Goal: Task Accomplishment & Management: Manage account settings

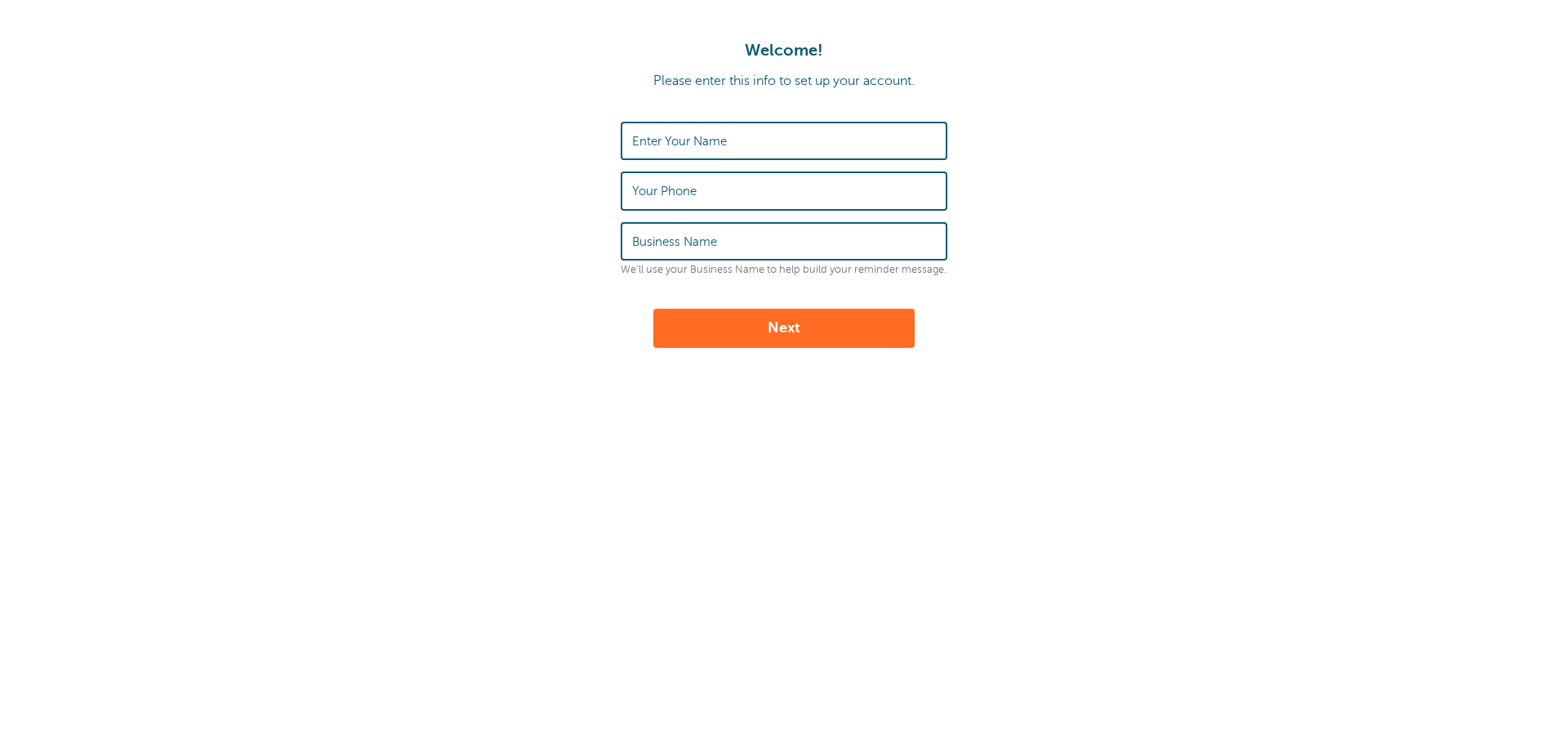
click at [690, 141] on label "Enter Your Name" at bounding box center [679, 141] width 95 height 14
click at [690, 141] on input "Enter Your Name" at bounding box center [784, 141] width 303 height 35
type input "Drake Admin"
type input "9035813737"
type input "Drake Real Estate & Investments"
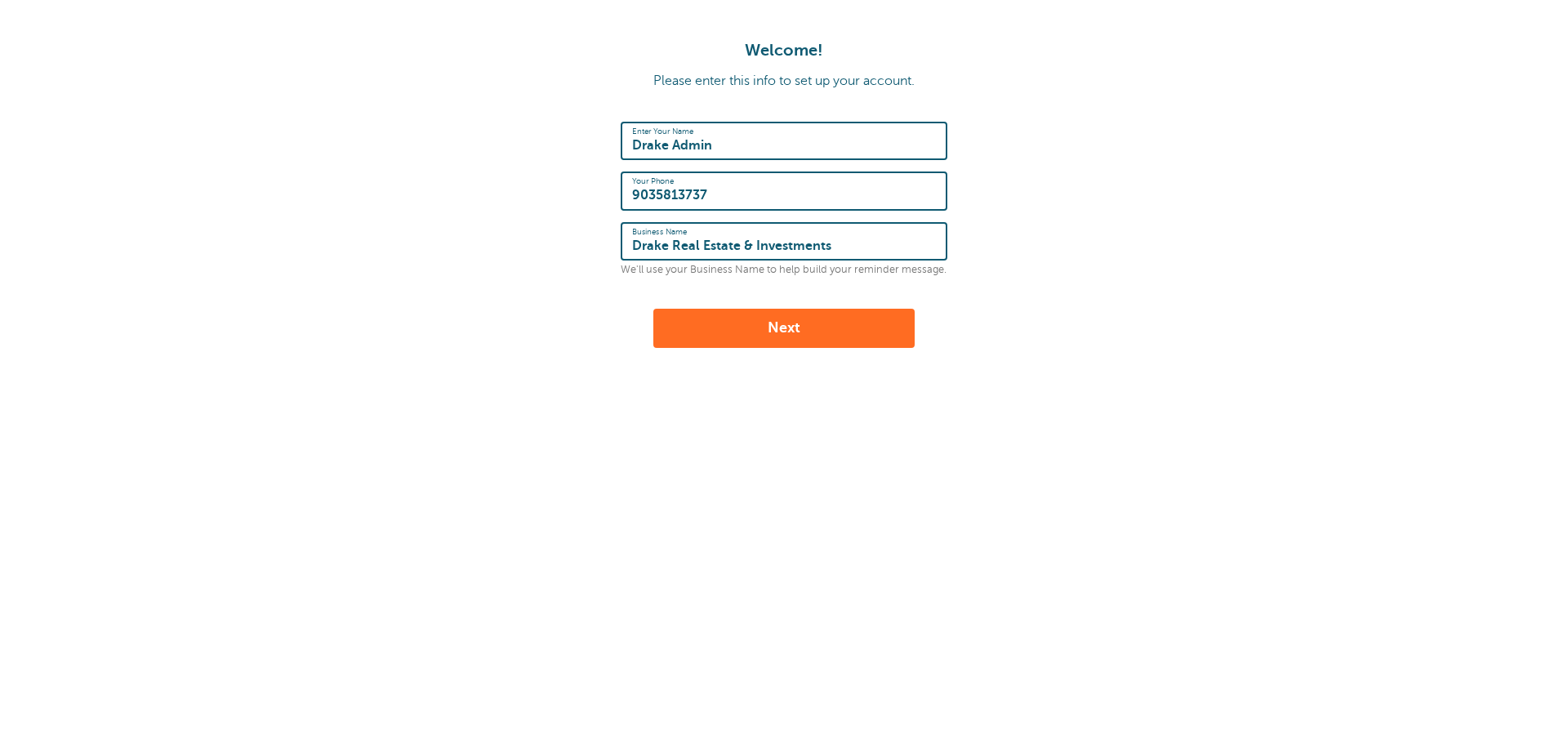
click at [830, 339] on button "Next" at bounding box center [784, 328] width 261 height 39
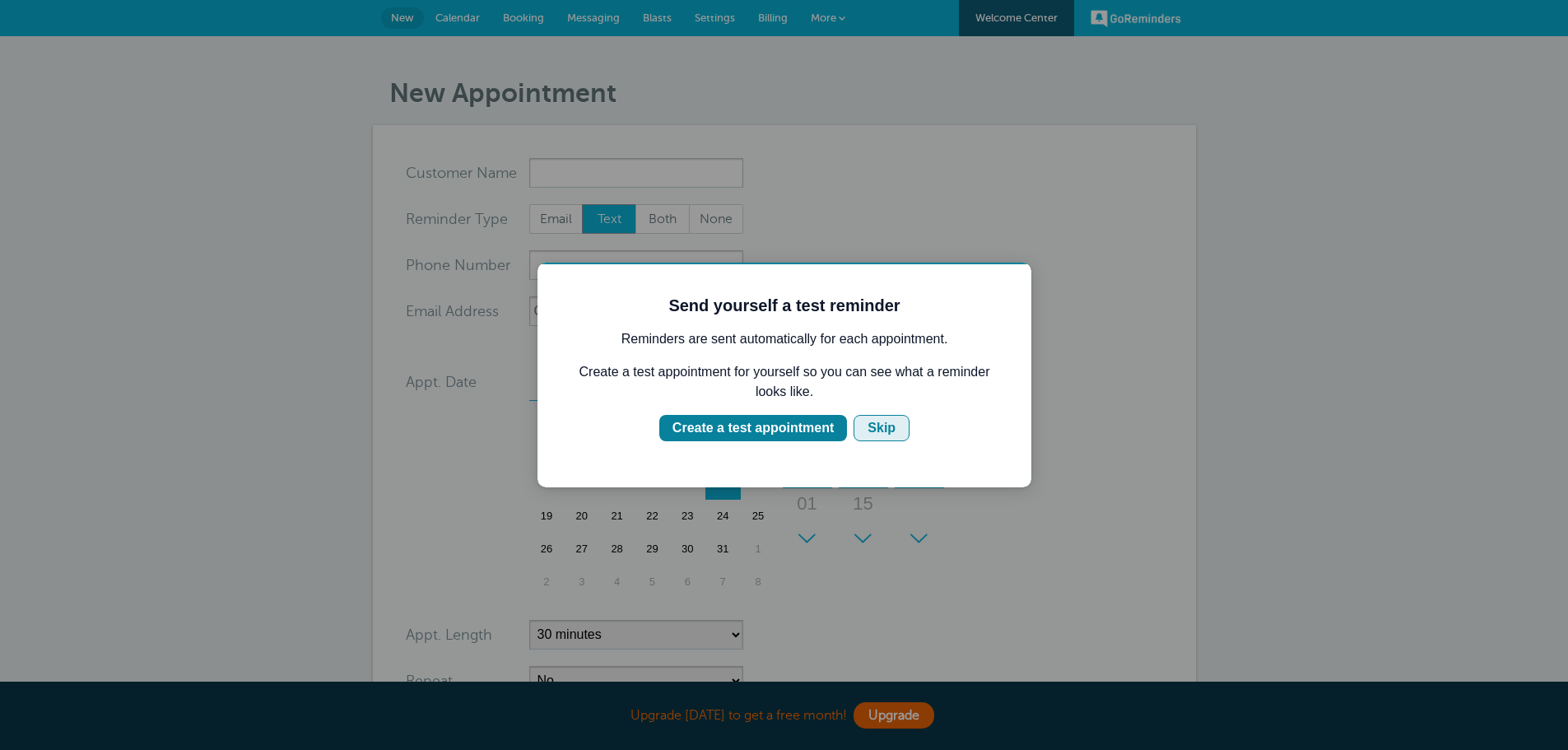
click at [885, 430] on div "Skip" at bounding box center [881, 429] width 28 height 20
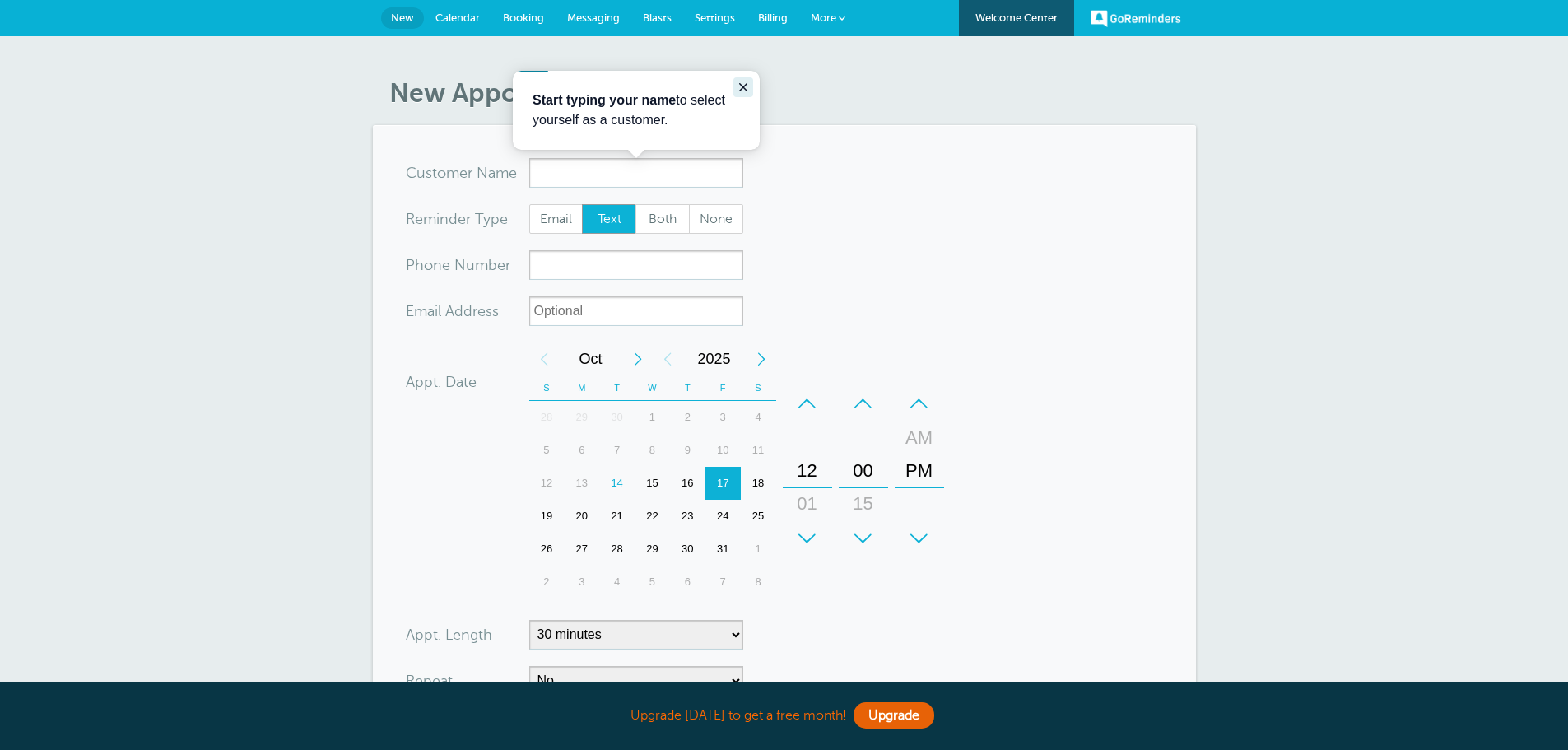
click at [745, 86] on icon "Close guide" at bounding box center [743, 86] width 8 height 8
click at [447, 22] on span "Calendar" at bounding box center [458, 18] width 45 height 13
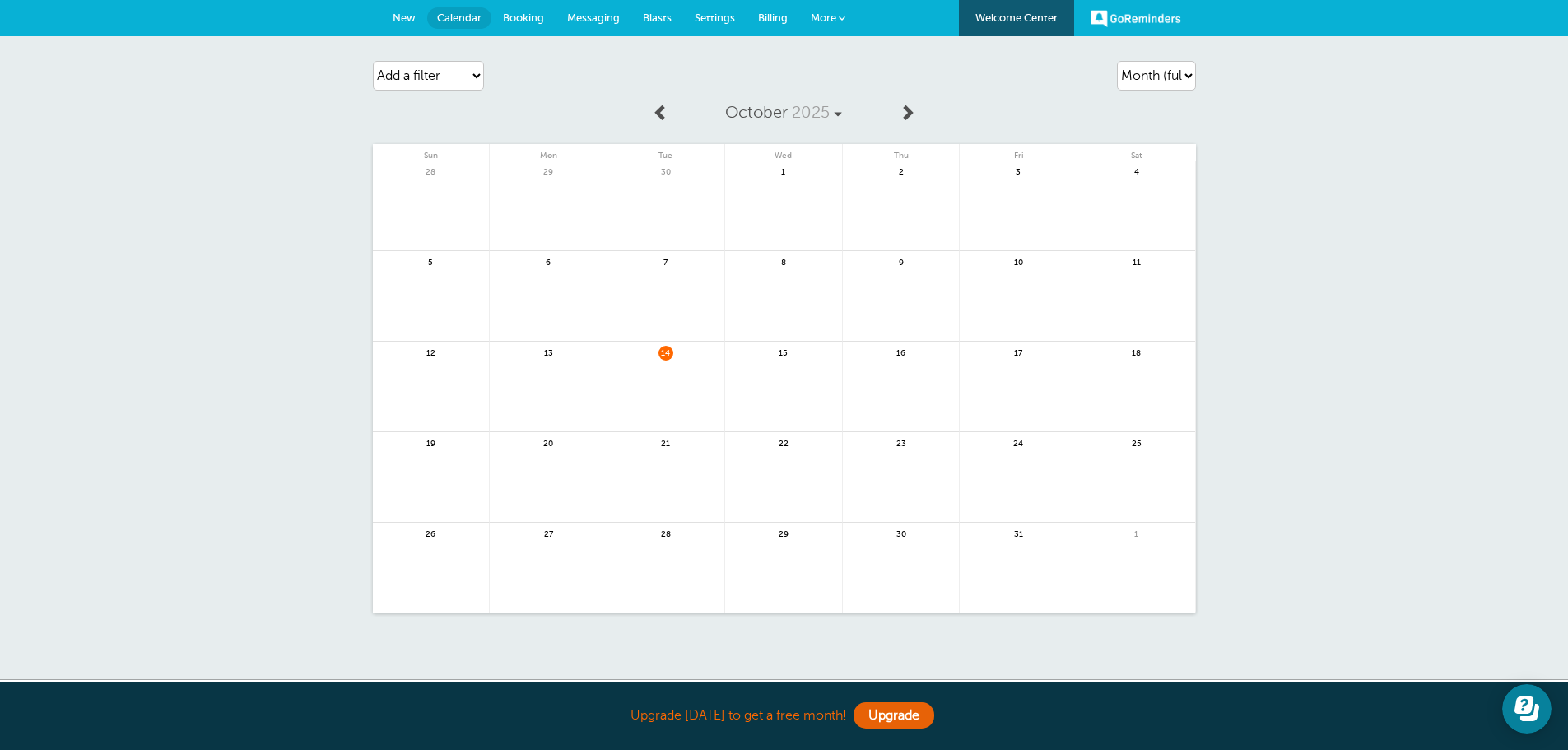
click at [846, 20] on link "More" at bounding box center [827, 18] width 57 height 37
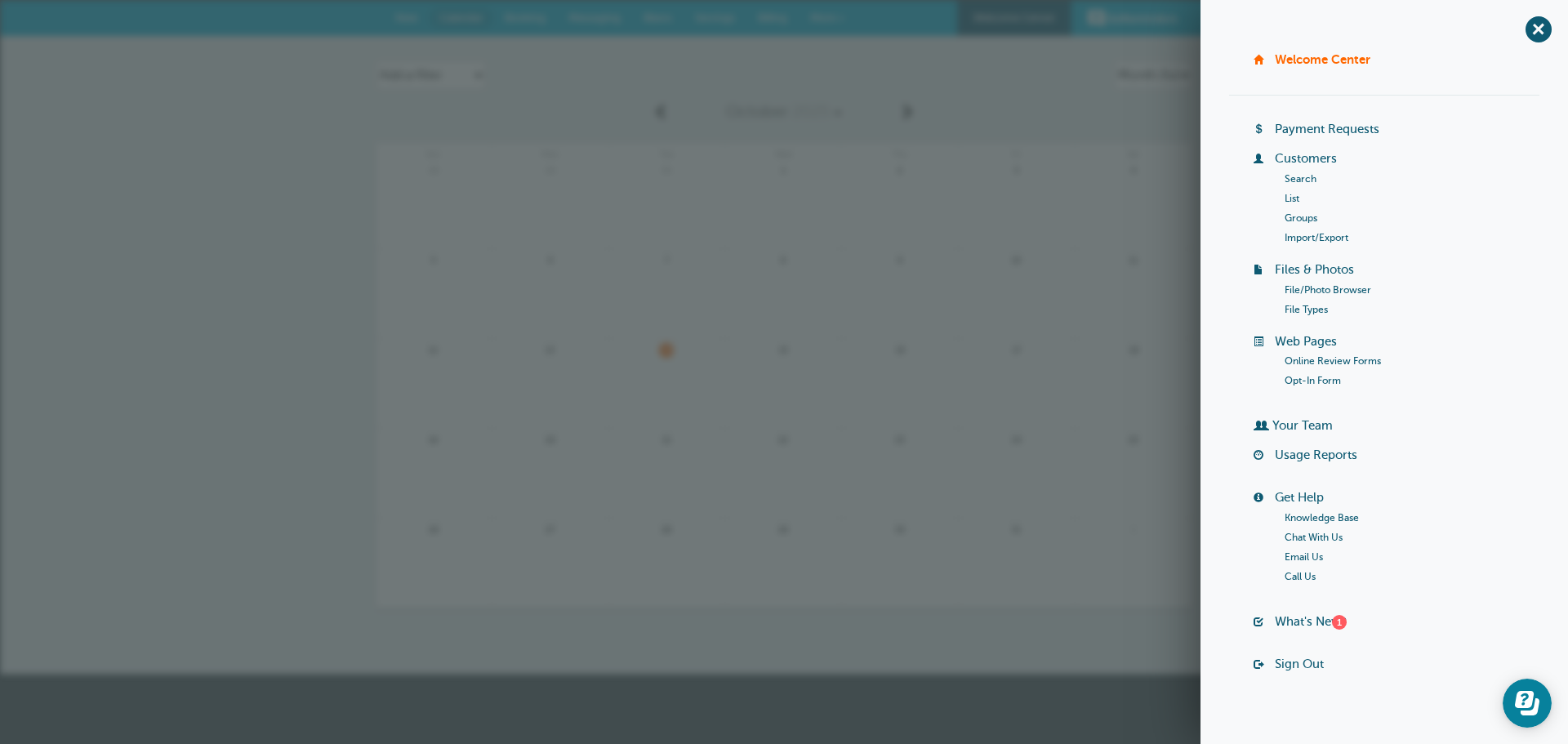
click at [840, 21] on span at bounding box center [840, 17] width 6 height 6
click at [726, 27] on link "Settings" at bounding box center [715, 18] width 63 height 36
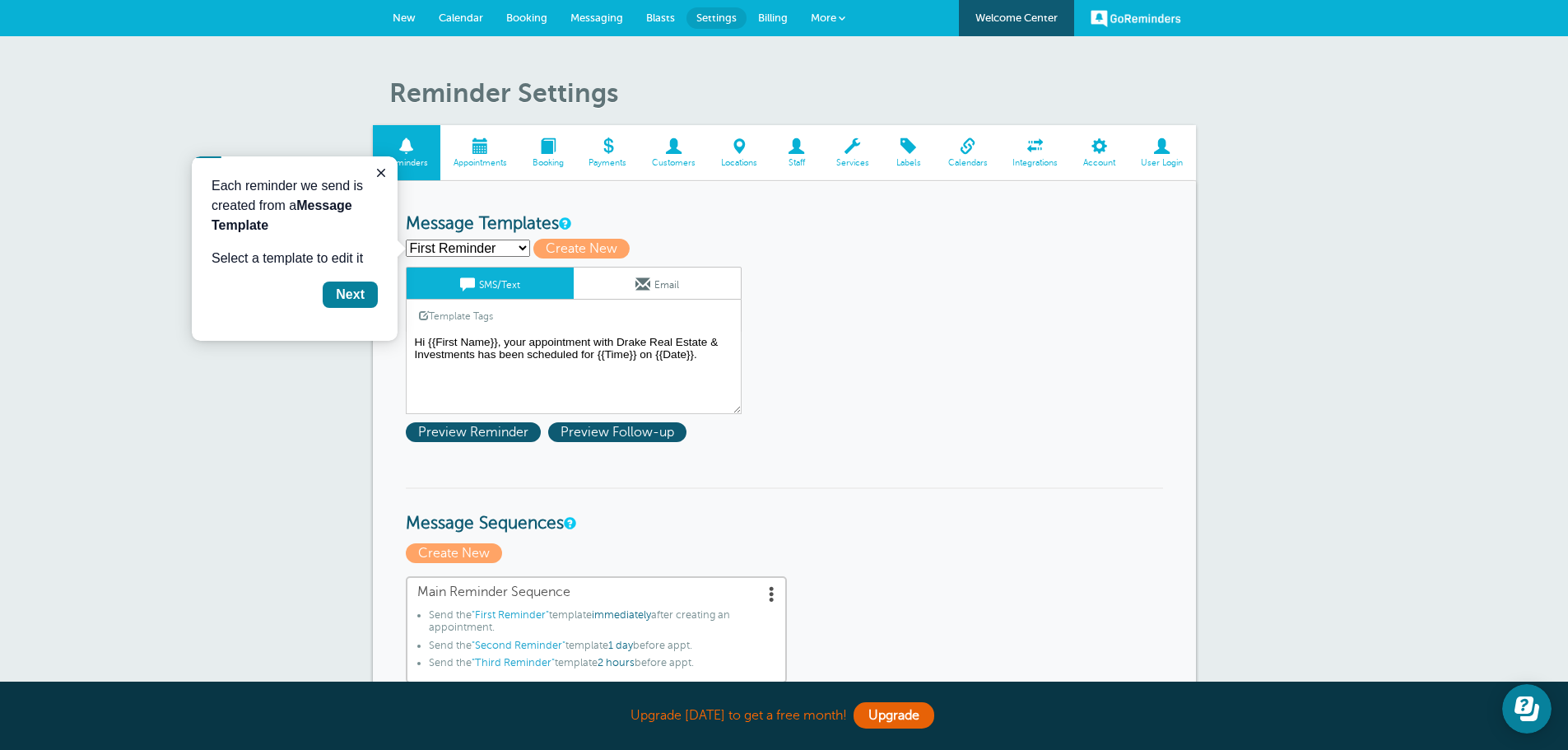
click at [850, 12] on link "More" at bounding box center [827, 18] width 57 height 37
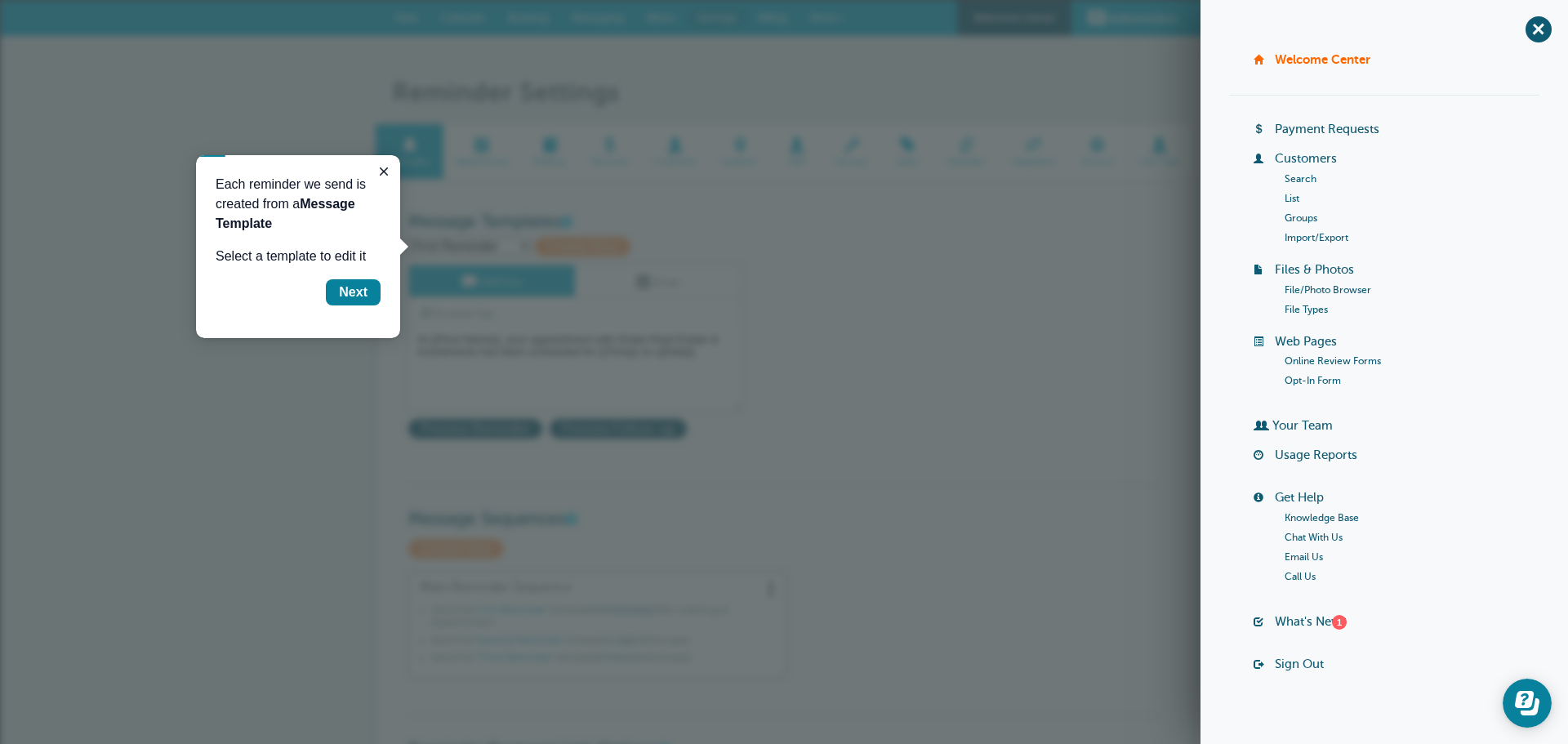
click at [942, 145] on span at bounding box center [966, 144] width 64 height 15
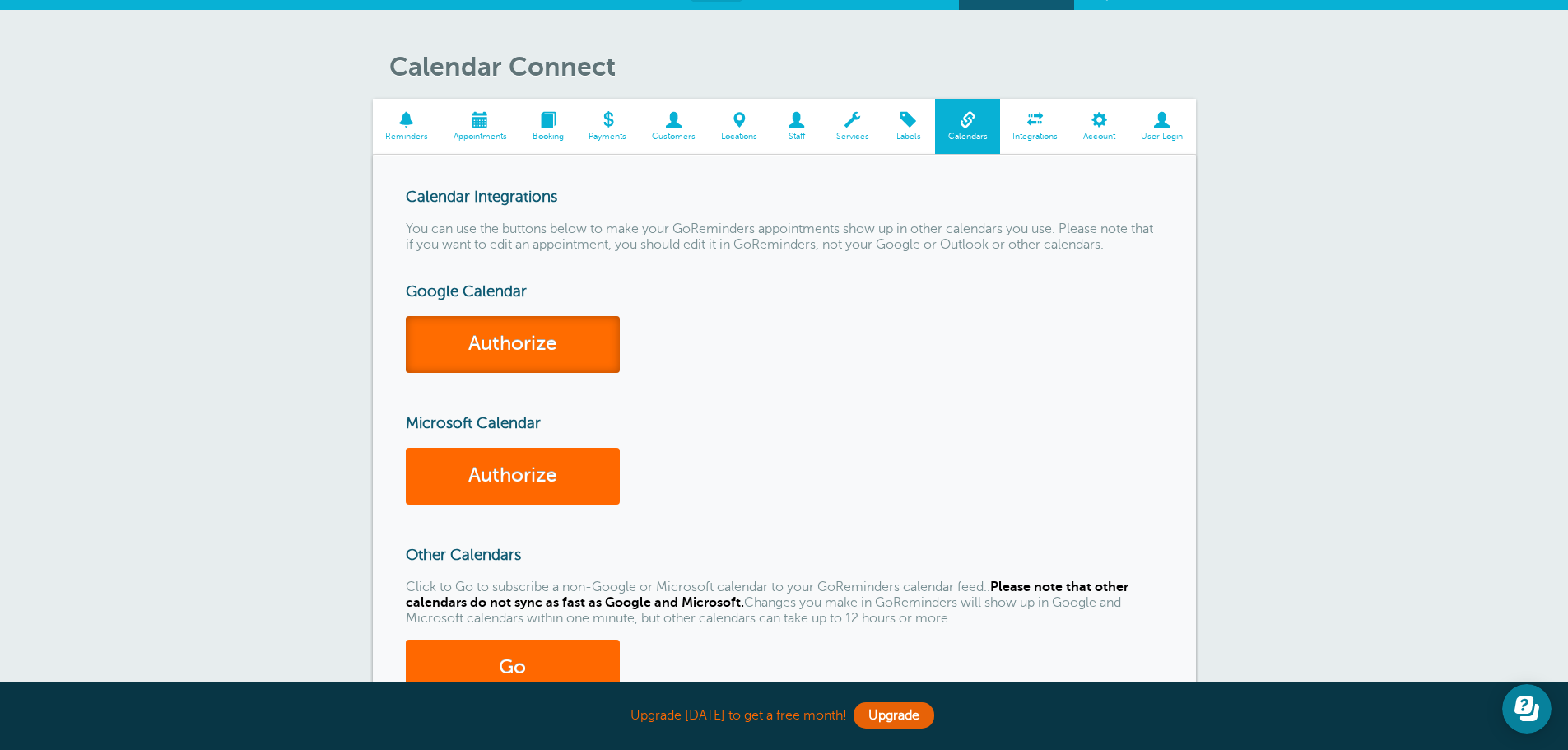
scroll to position [27, 0]
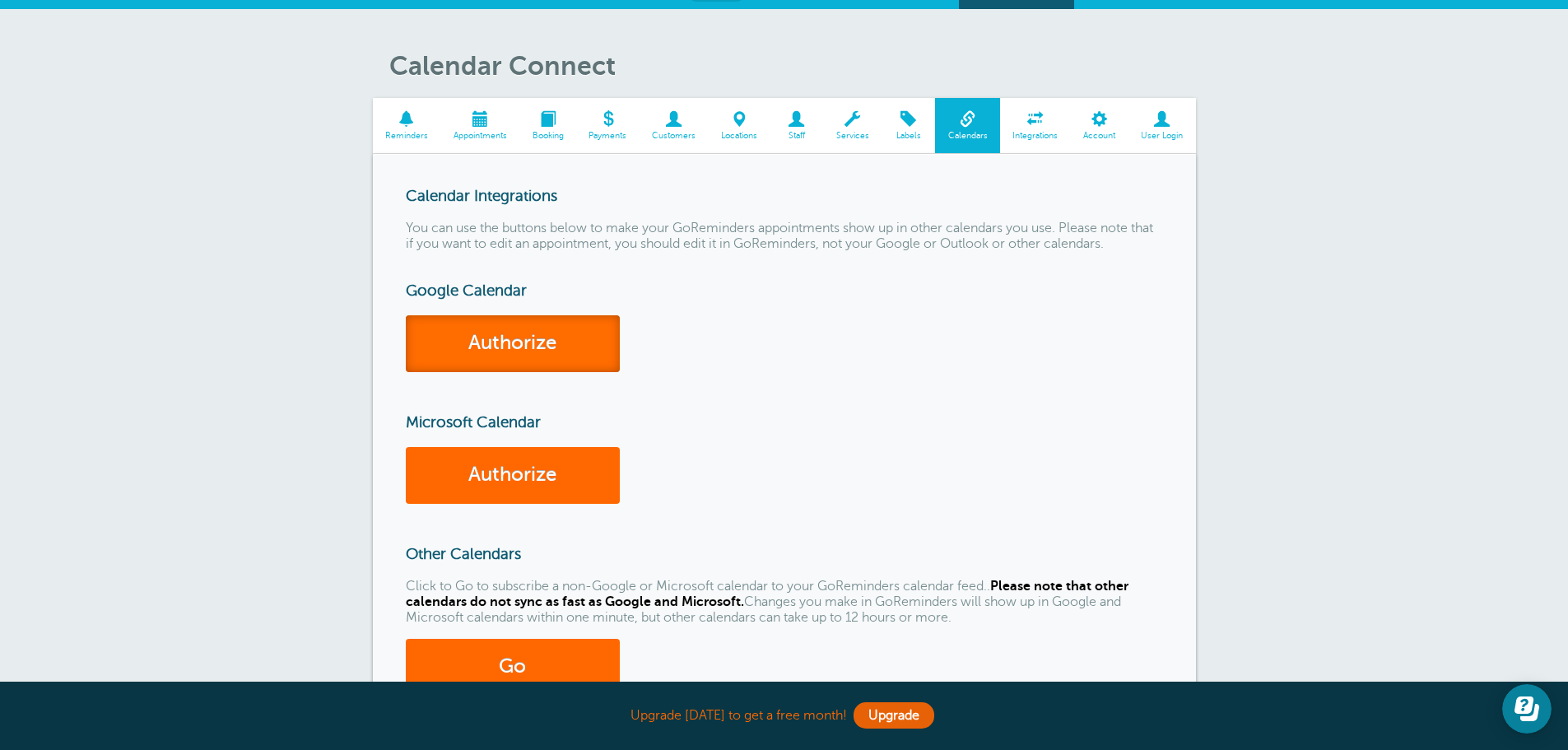
click at [543, 324] on link "Authorize" at bounding box center [512, 343] width 214 height 56
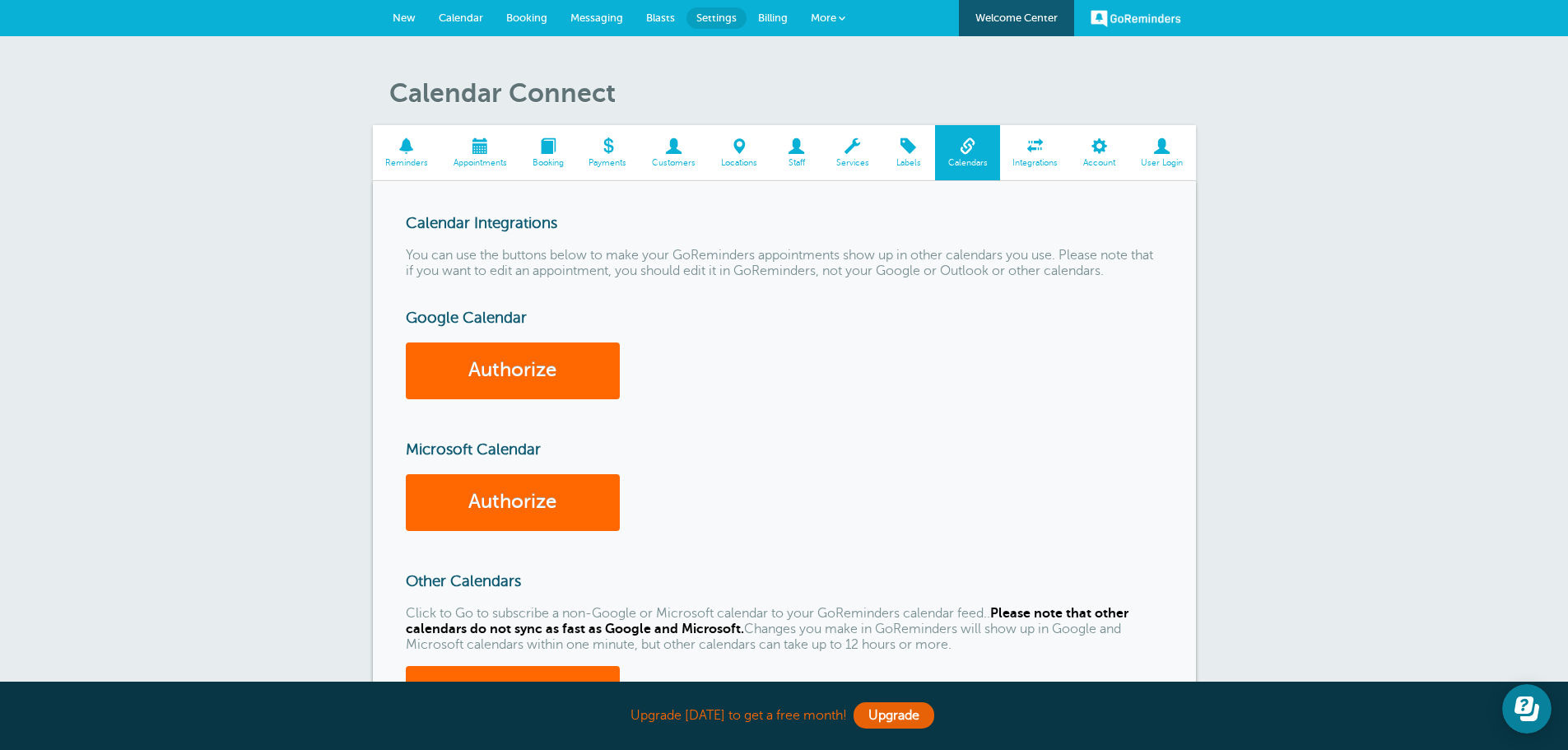
click at [711, 17] on span "Settings" at bounding box center [716, 18] width 40 height 13
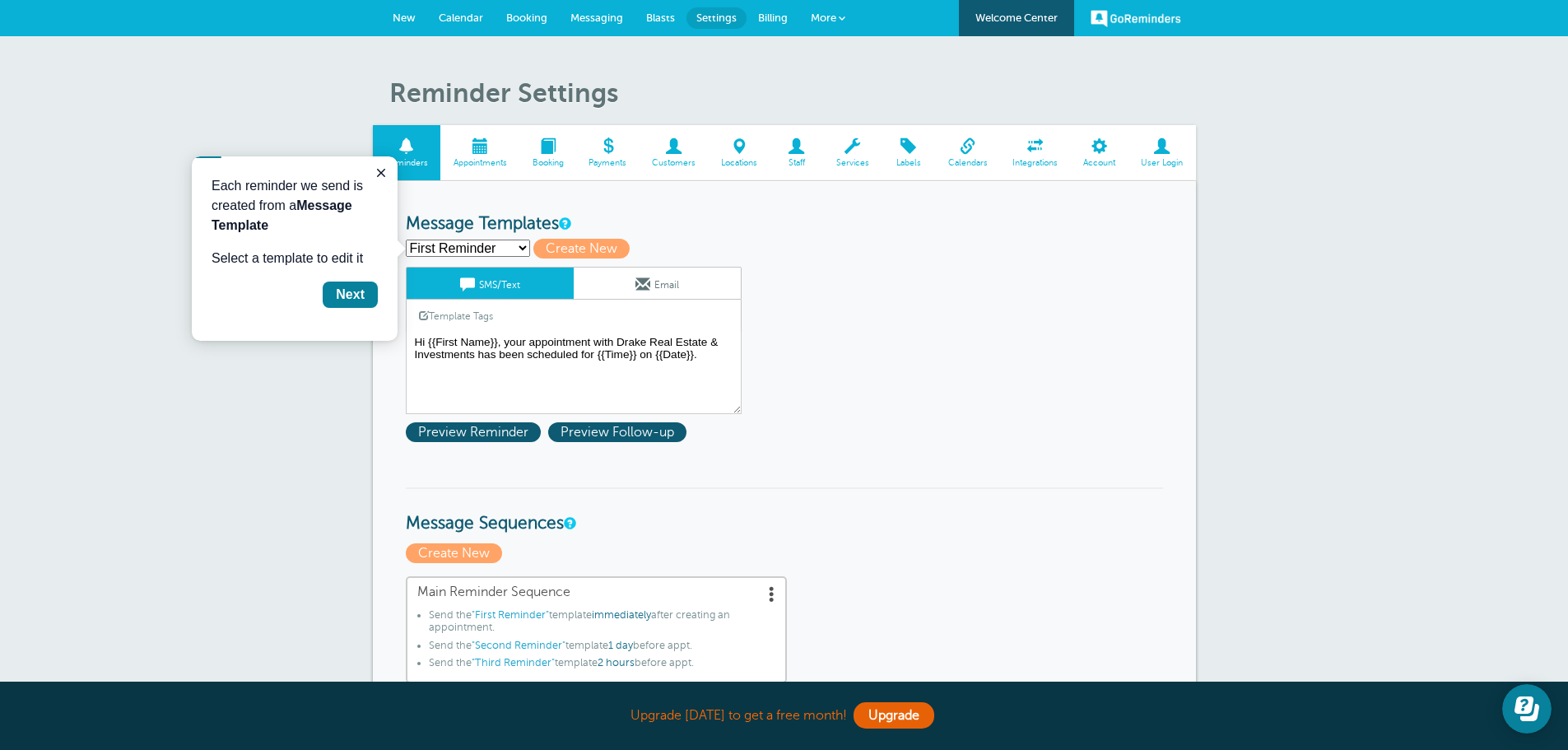
click at [421, 23] on link "New" at bounding box center [404, 18] width 46 height 36
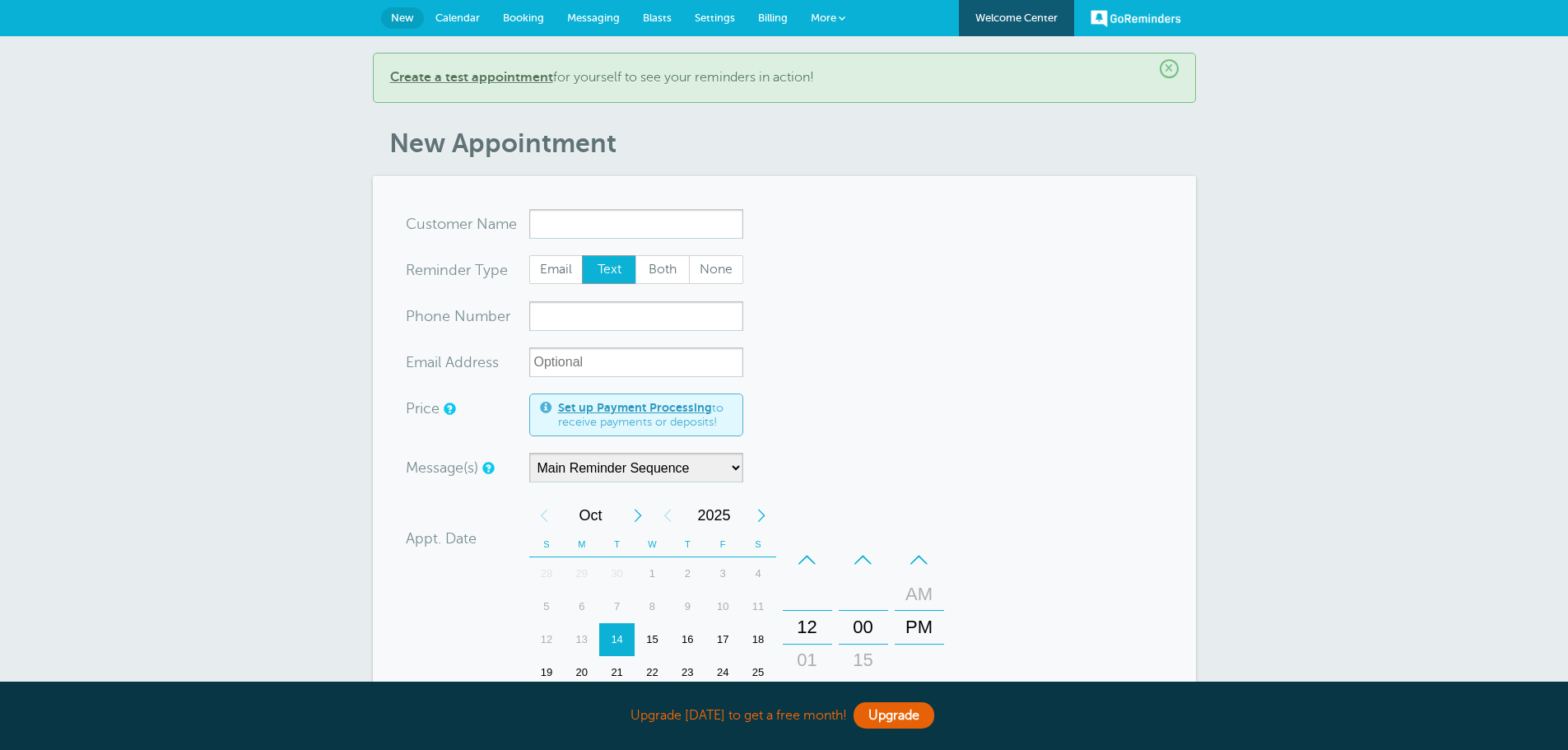
click at [454, 24] on link "Calendar" at bounding box center [458, 18] width 67 height 36
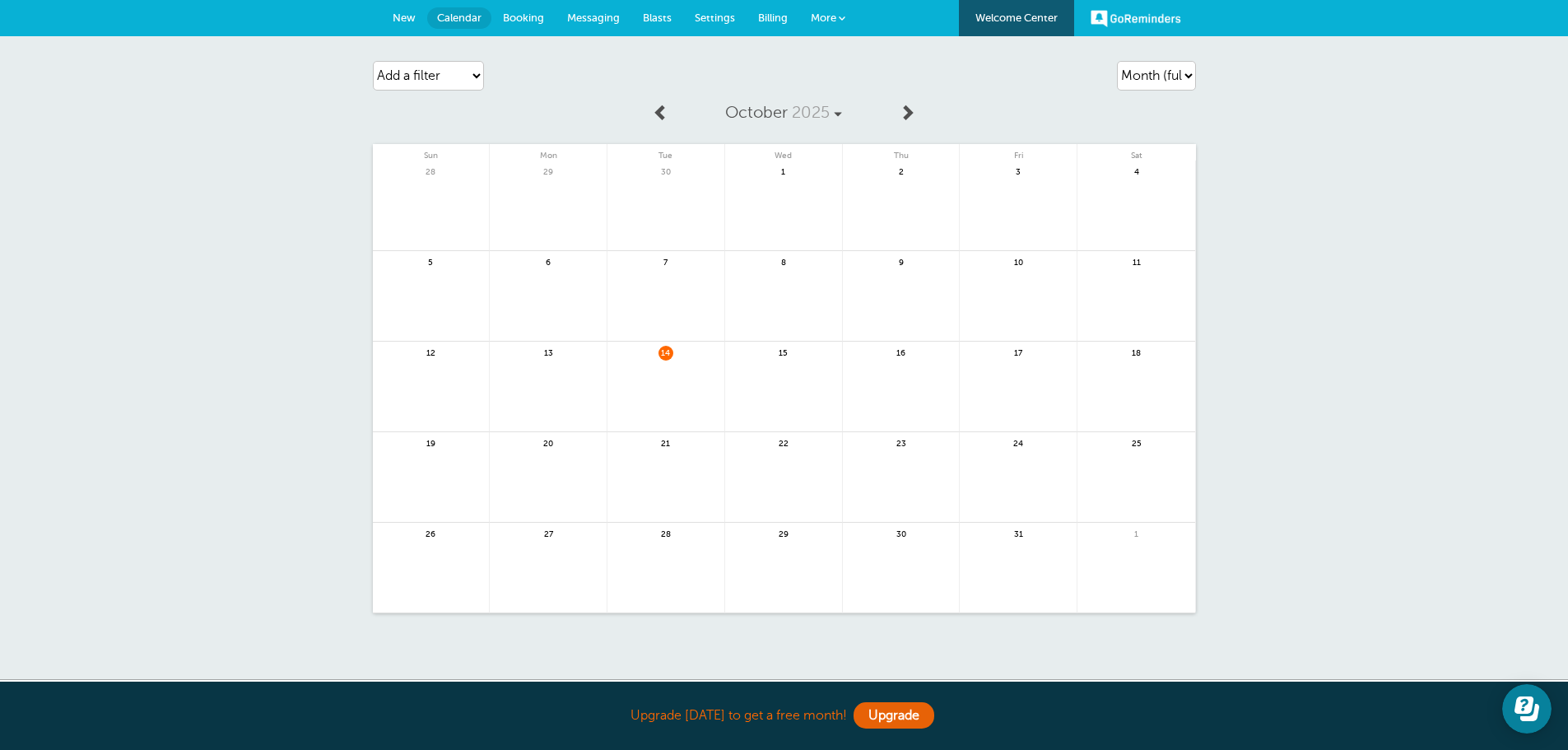
click at [728, 13] on span "Settings" at bounding box center [714, 18] width 40 height 13
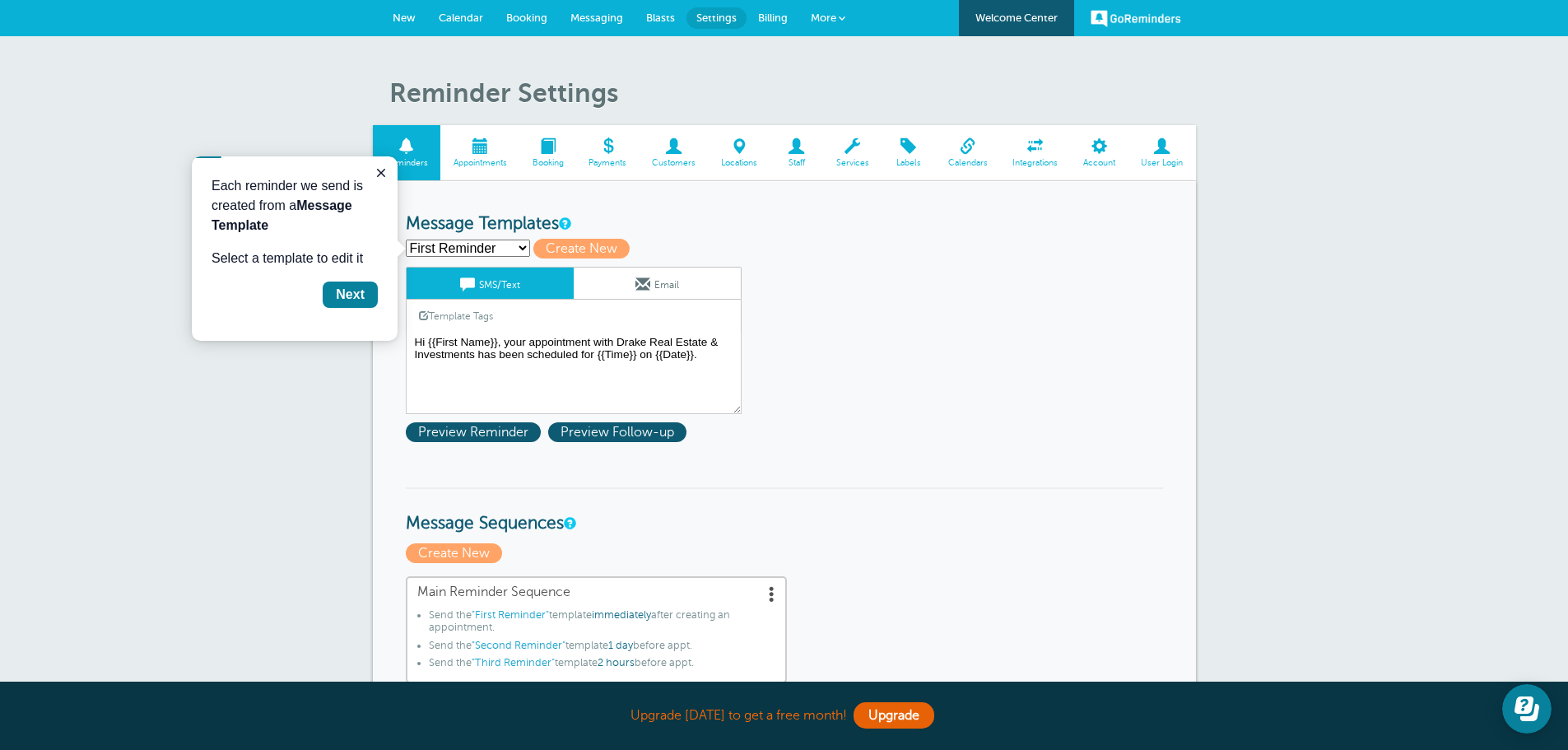
click at [966, 148] on span at bounding box center [967, 146] width 65 height 15
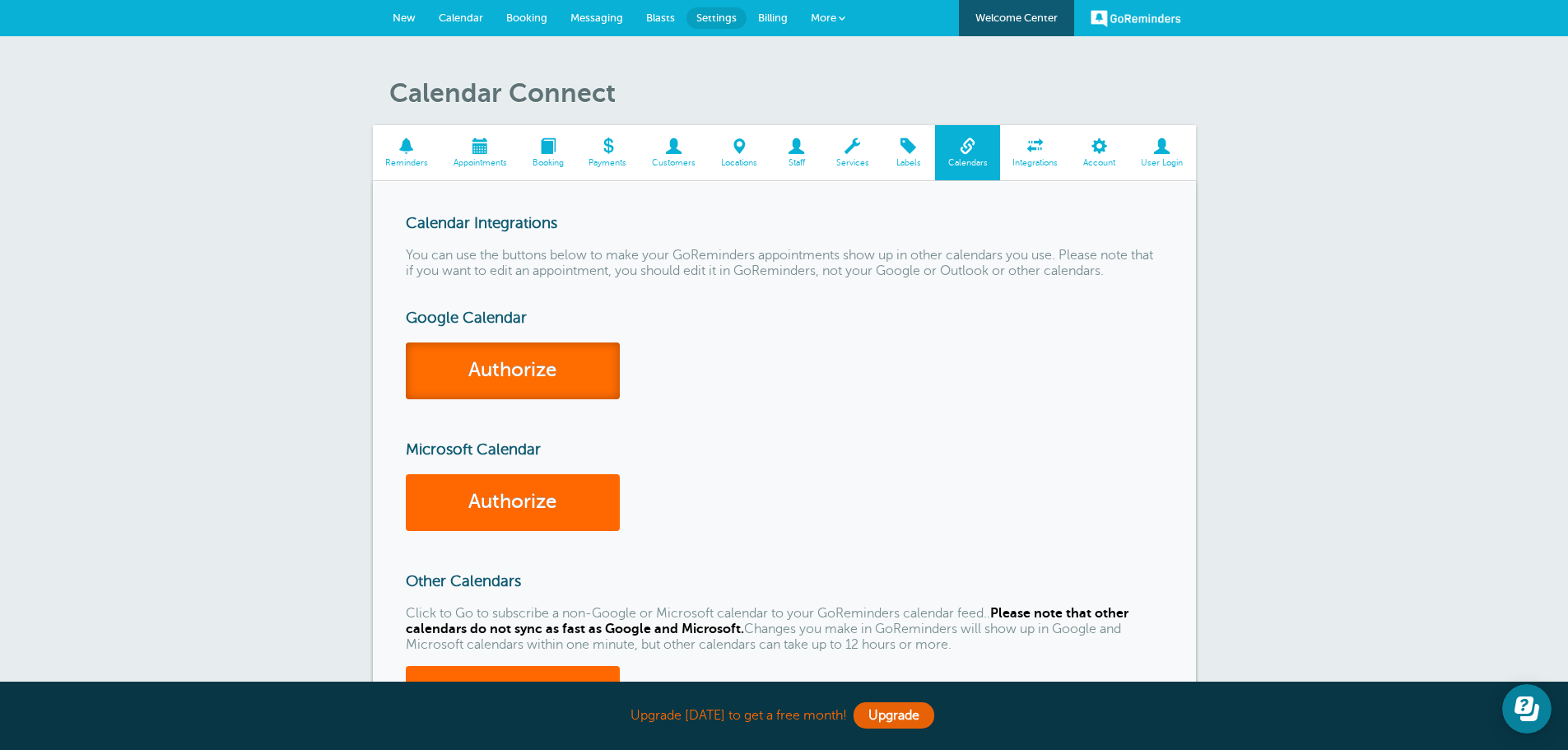
click at [554, 369] on link "Authorize" at bounding box center [512, 370] width 214 height 56
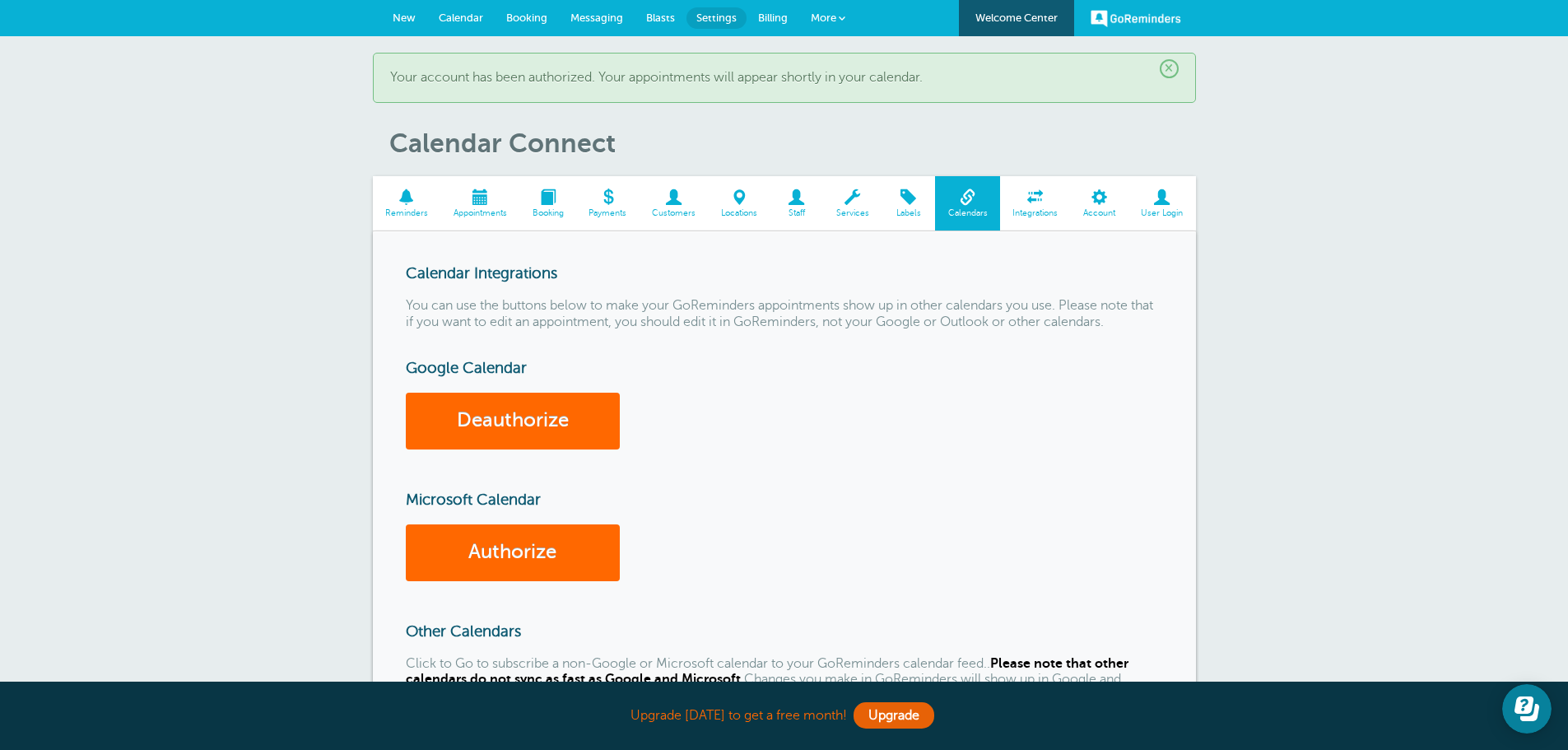
click at [703, 325] on p "You can use the buttons below to make your GoReminders appointments show up in …" at bounding box center [784, 313] width 757 height 31
drag, startPoint x: 547, startPoint y: 307, endPoint x: 700, endPoint y: 306, distance: 153.0
click at [700, 306] on p "You can use the buttons below to make your GoReminders appointments show up in …" at bounding box center [784, 313] width 757 height 31
click at [701, 306] on p "You can use the buttons below to make your GoReminders appointments show up in …" at bounding box center [784, 313] width 757 height 31
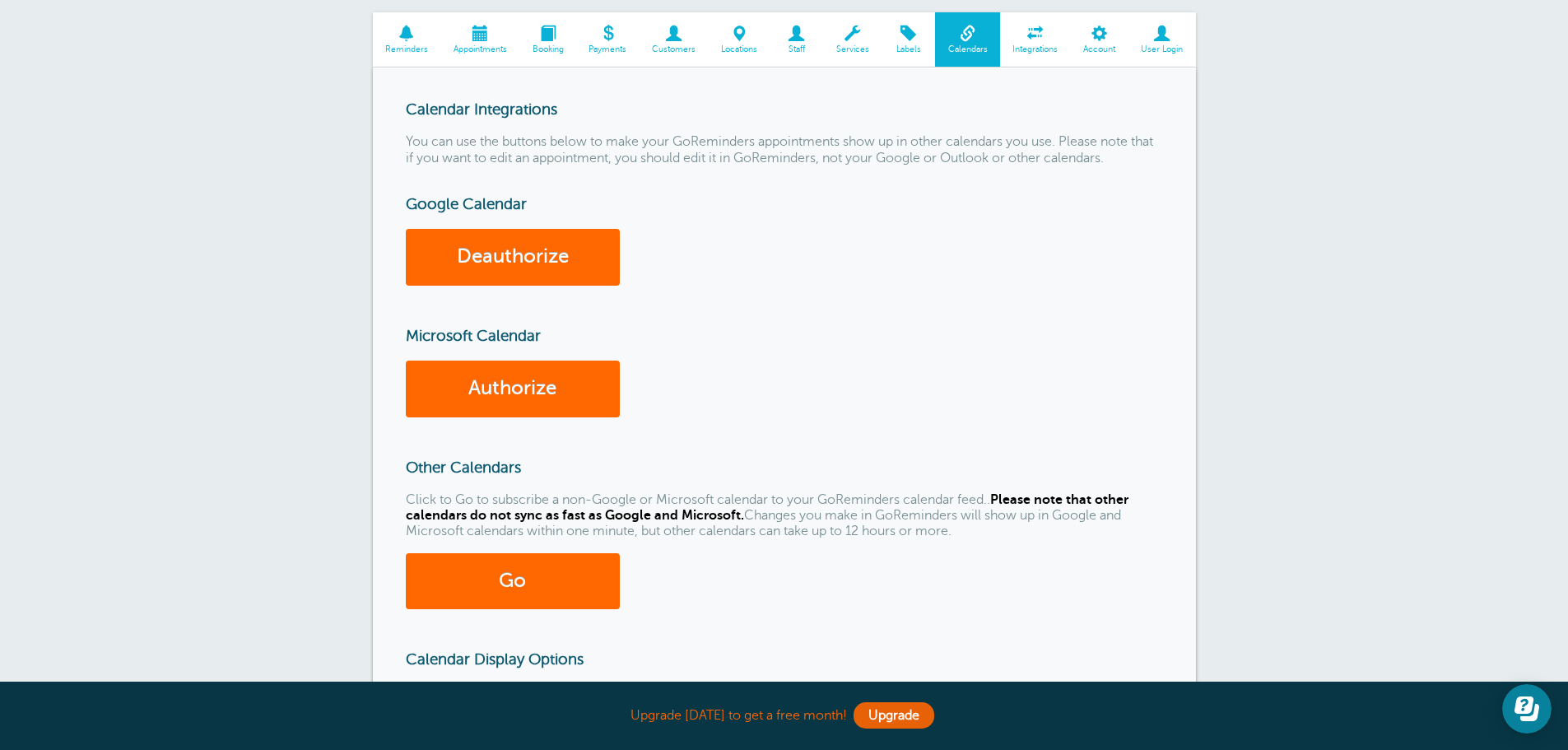
scroll to position [165, 0]
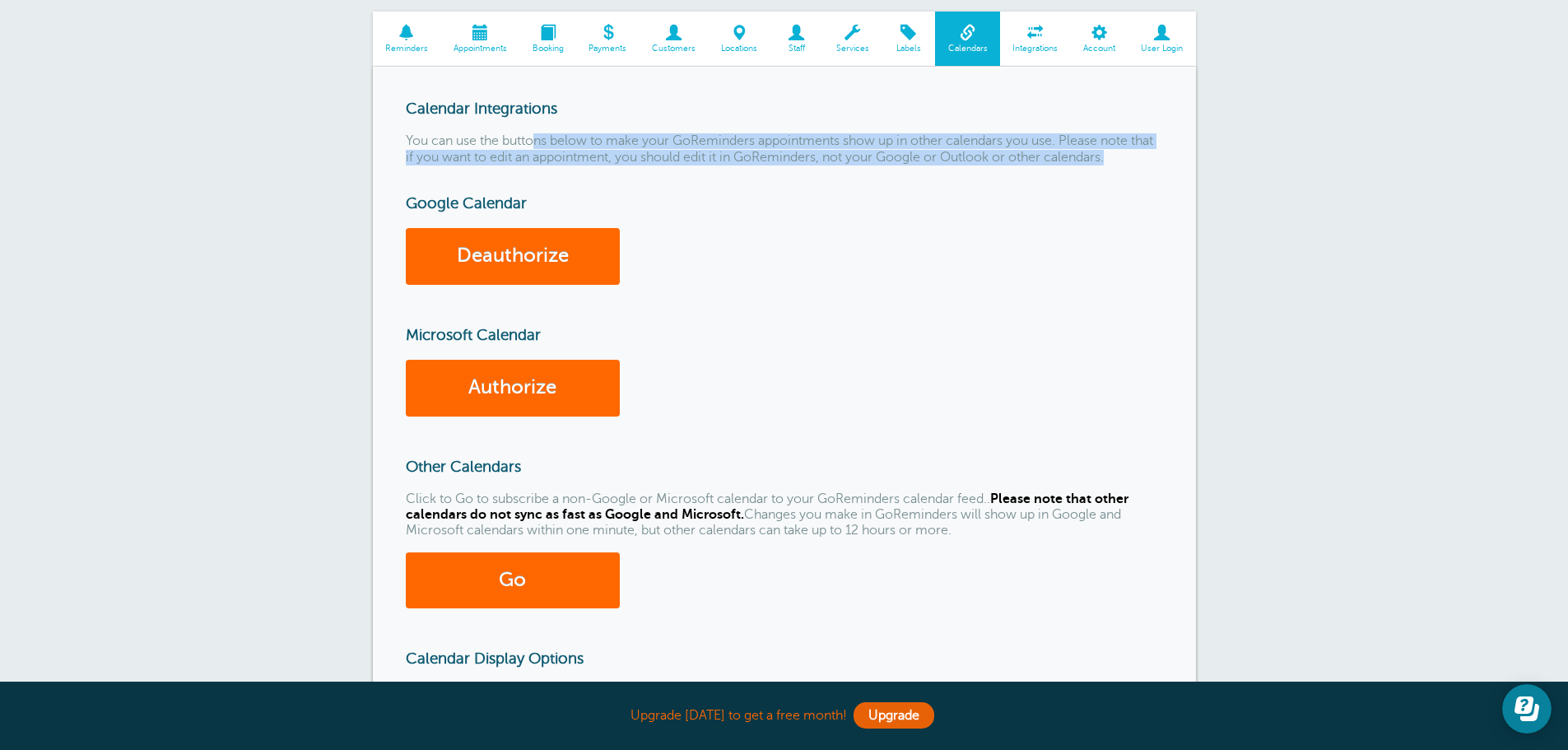
drag, startPoint x: 540, startPoint y: 132, endPoint x: 1147, endPoint y: 154, distance: 607.4
click at [1147, 154] on div "Calendar Integrations You can use the buttons below to make your GoReminders ap…" at bounding box center [784, 542] width 824 height 953
click at [1147, 154] on p "You can use the buttons below to make your GoReminders appointments show up in …" at bounding box center [784, 149] width 757 height 31
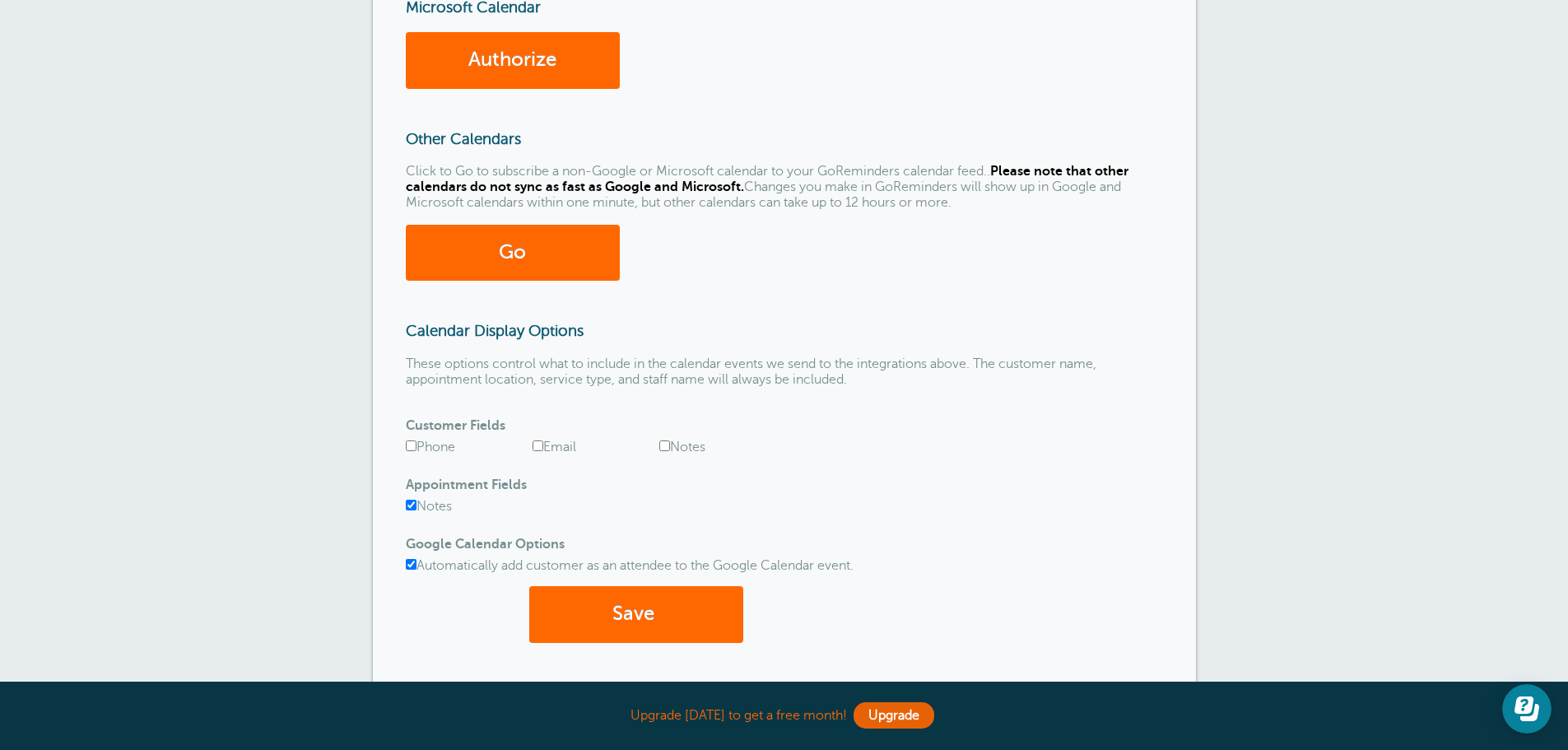
scroll to position [493, 0]
click at [410, 443] on input "Phone" at bounding box center [411, 445] width 11 height 11
checkbox input "true"
click at [539, 443] on input "Email" at bounding box center [538, 445] width 11 height 11
checkbox input "true"
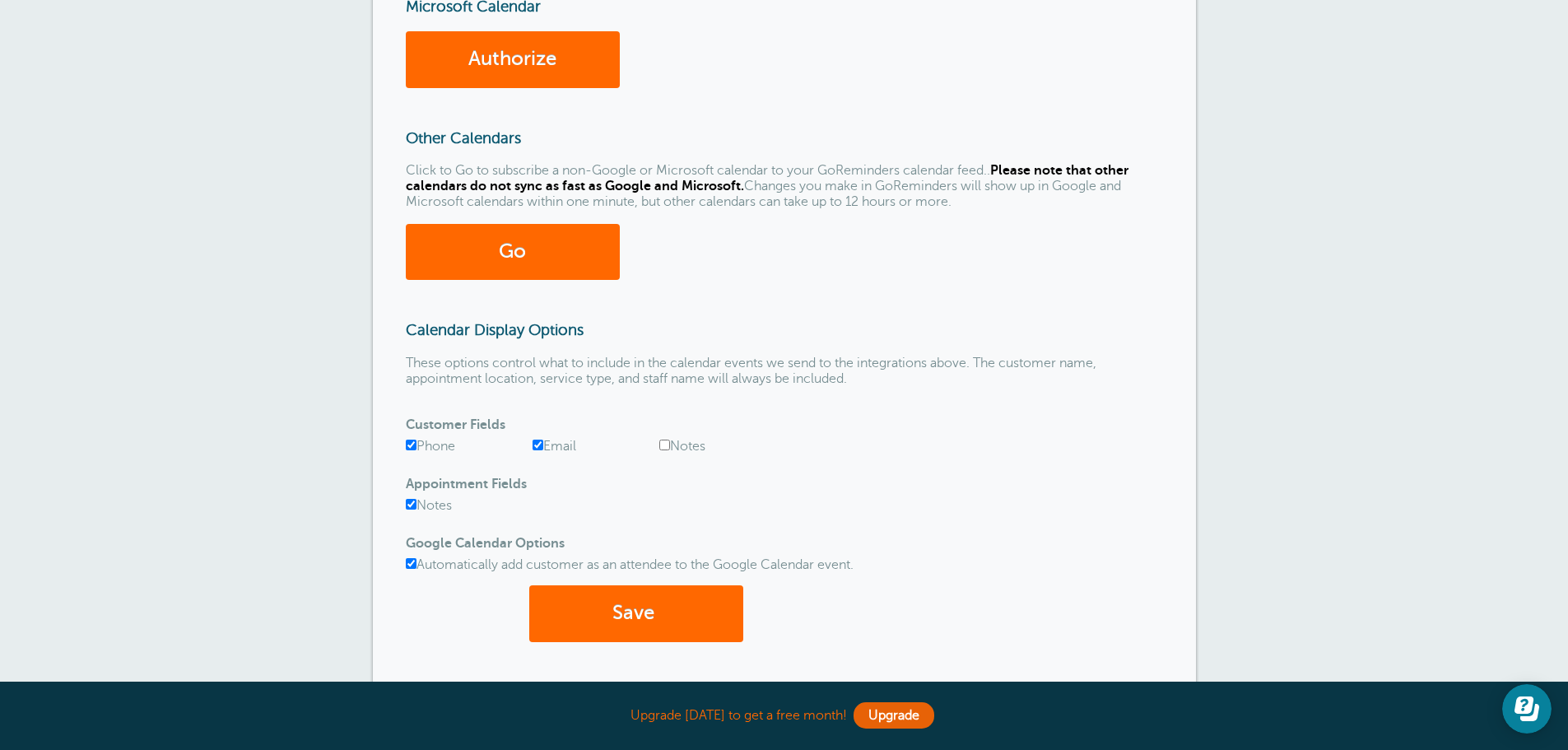
click at [664, 445] on input "Notes" at bounding box center [665, 445] width 11 height 11
checkbox input "false"
click at [643, 605] on button "Save" at bounding box center [636, 613] width 214 height 56
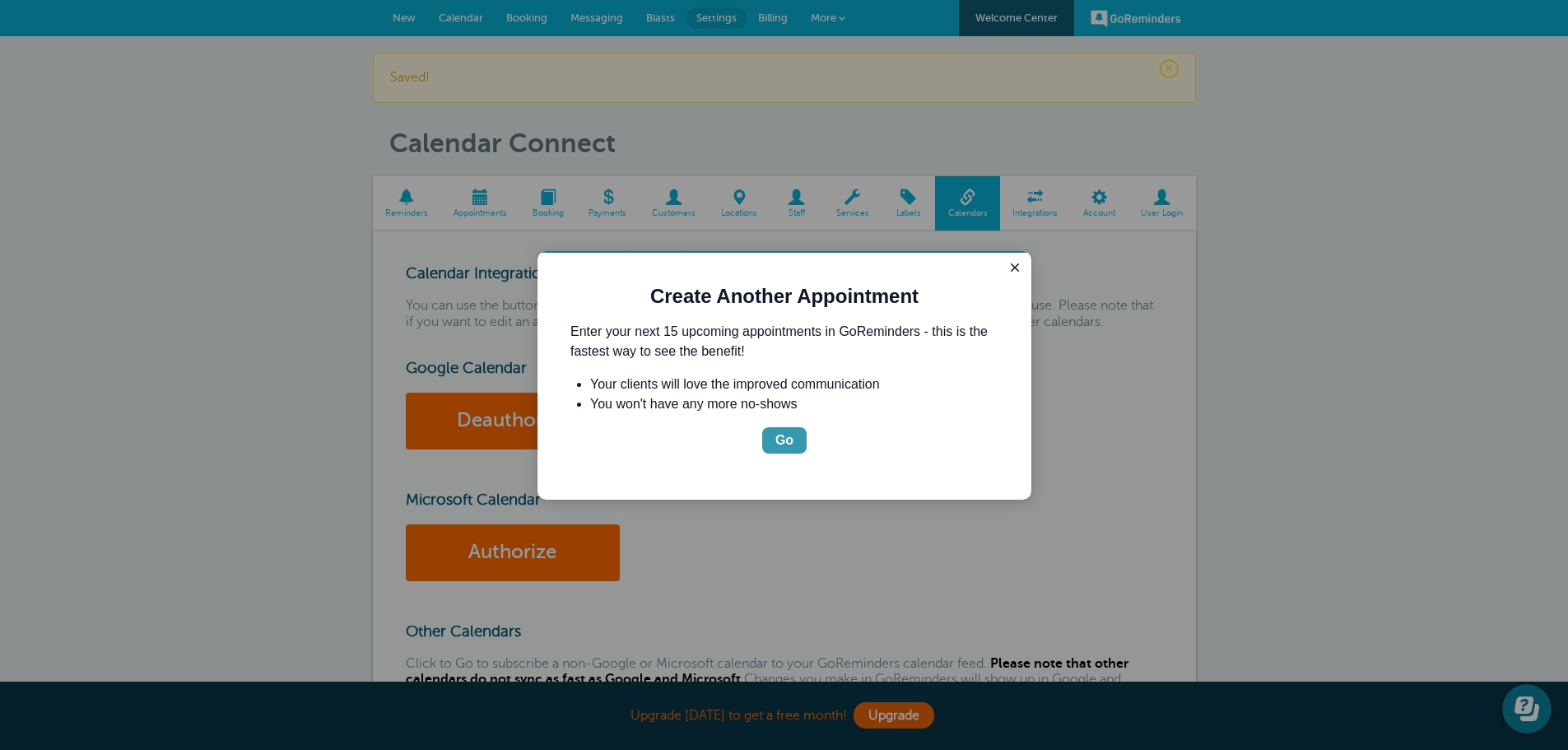
click at [800, 437] on button "Go" at bounding box center [784, 440] width 45 height 26
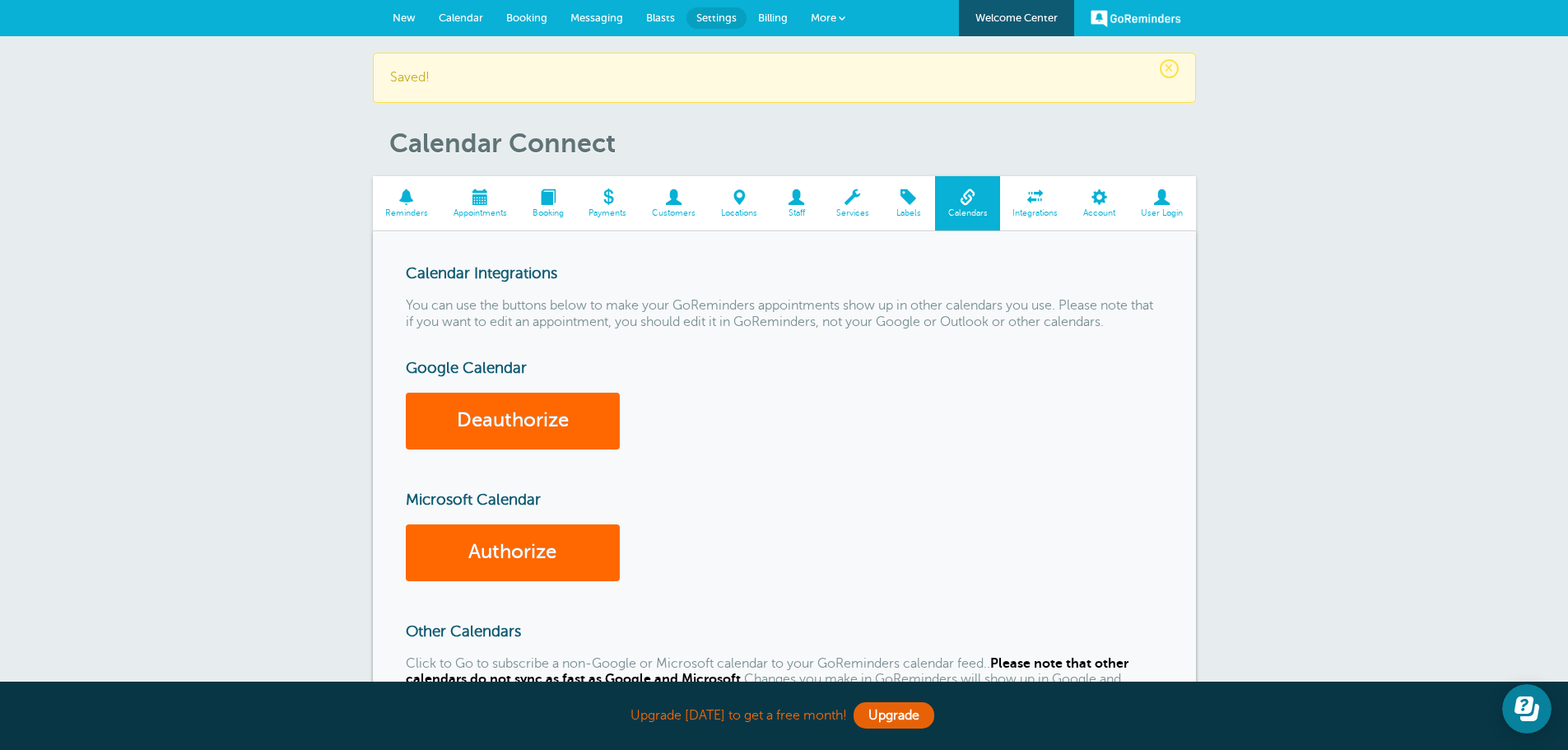
click at [884, 509] on h3 "Microsoft Calendar" at bounding box center [784, 500] width 757 height 18
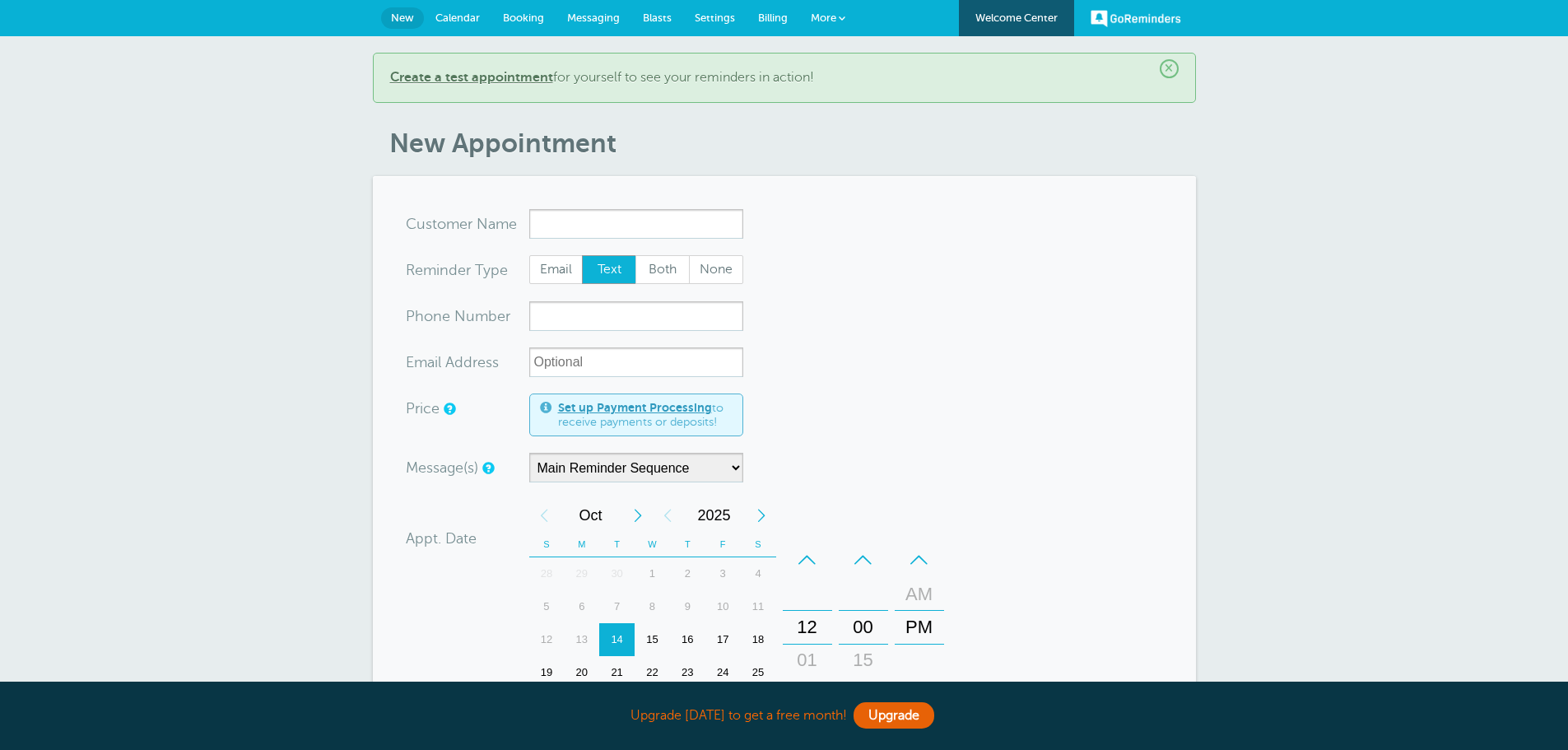
click at [1057, 304] on form "You are creating a new customer. To use an existing customer select one from th…" at bounding box center [784, 616] width 757 height 814
click at [689, 235] on input "x-no-autofill" at bounding box center [636, 224] width 214 height 30
type input "Brent Bradberry"
click at [644, 320] on input "xxx-no-autofill" at bounding box center [636, 316] width 214 height 30
drag, startPoint x: 680, startPoint y: 13, endPoint x: 882, endPoint y: 78, distance: 212.2
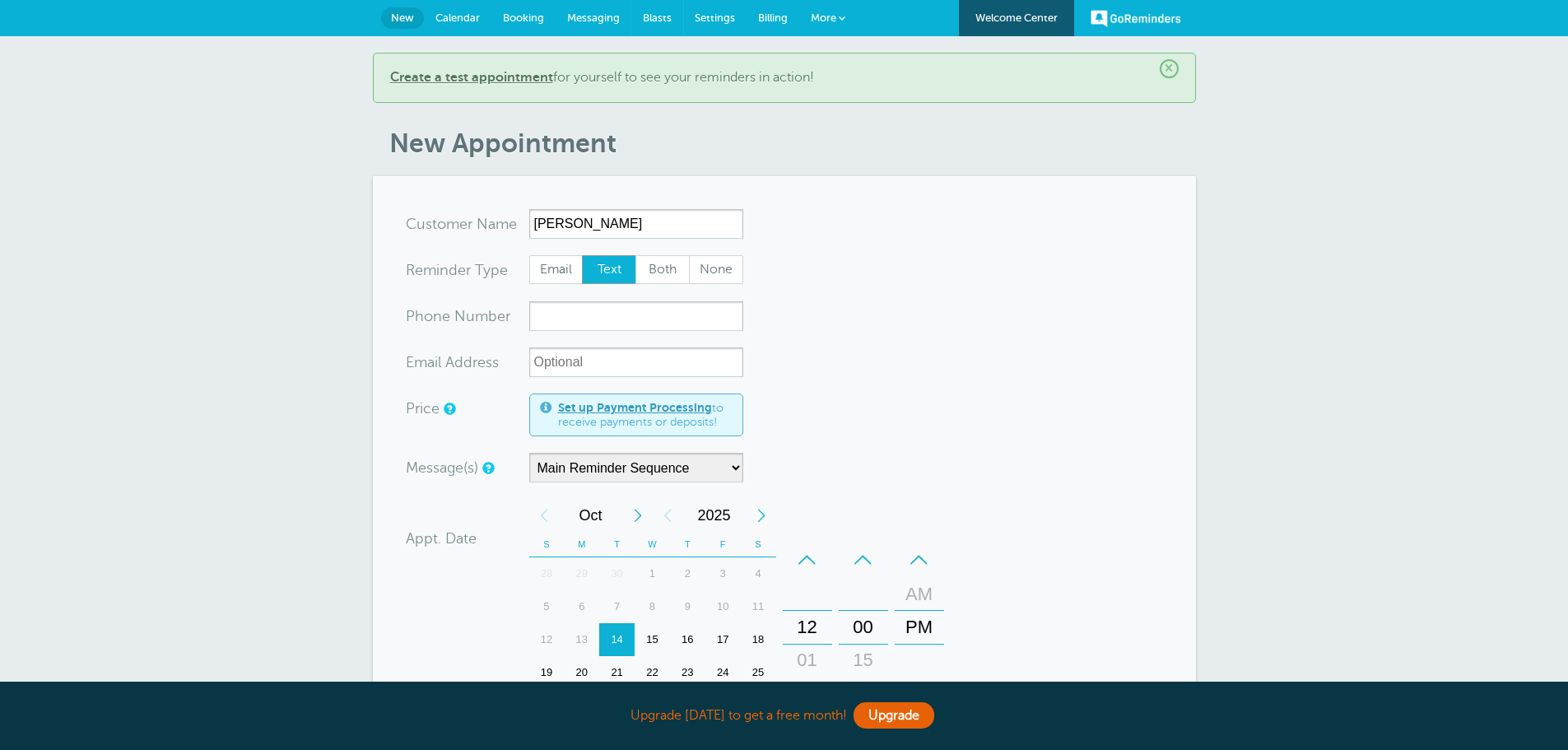
click at [680, 13] on link "Blasts" at bounding box center [657, 18] width 52 height 36
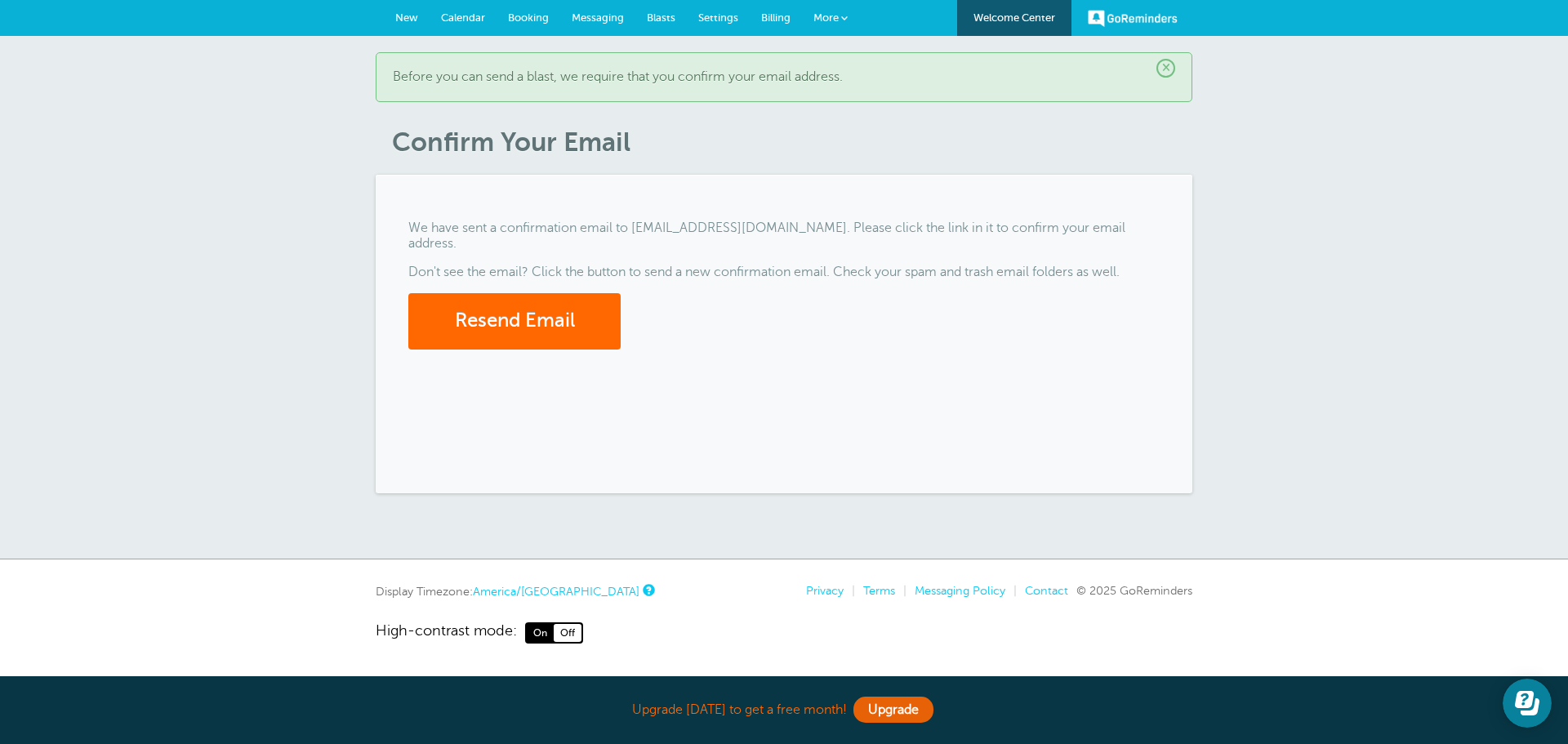
click at [729, 20] on span "Settings" at bounding box center [718, 18] width 40 height 13
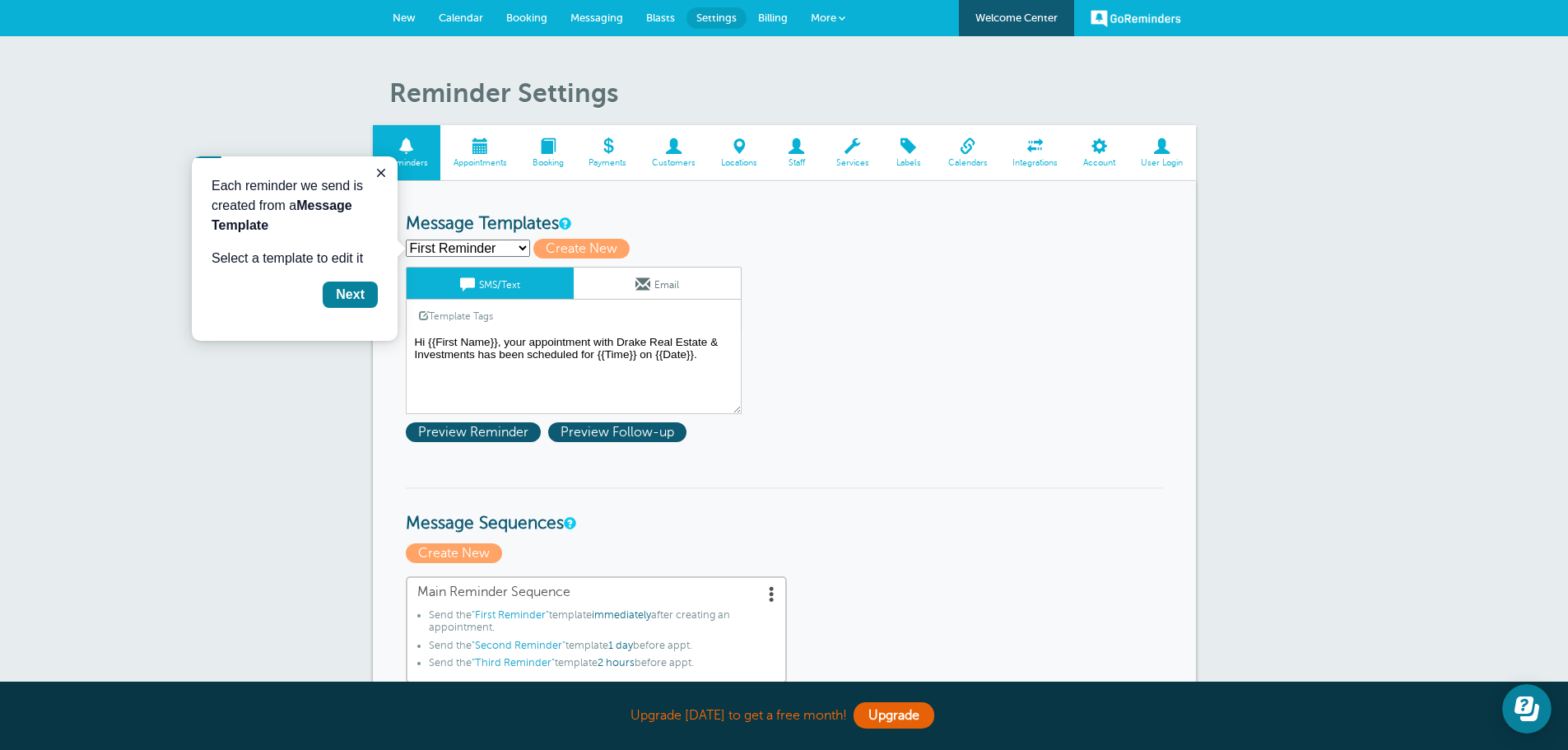
click at [783, 19] on span "Billing" at bounding box center [773, 18] width 30 height 13
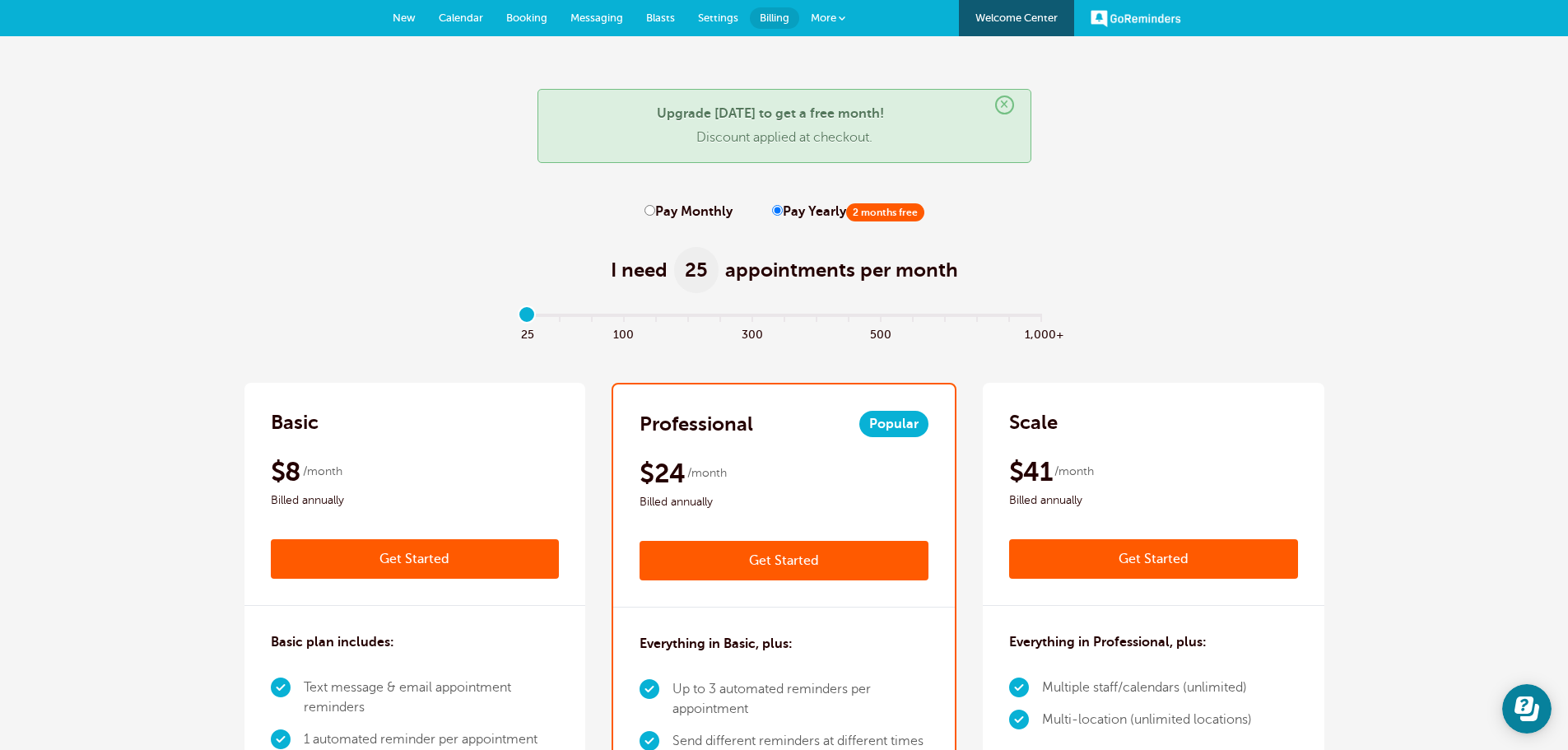
click at [717, 16] on span "Settings" at bounding box center [718, 18] width 40 height 13
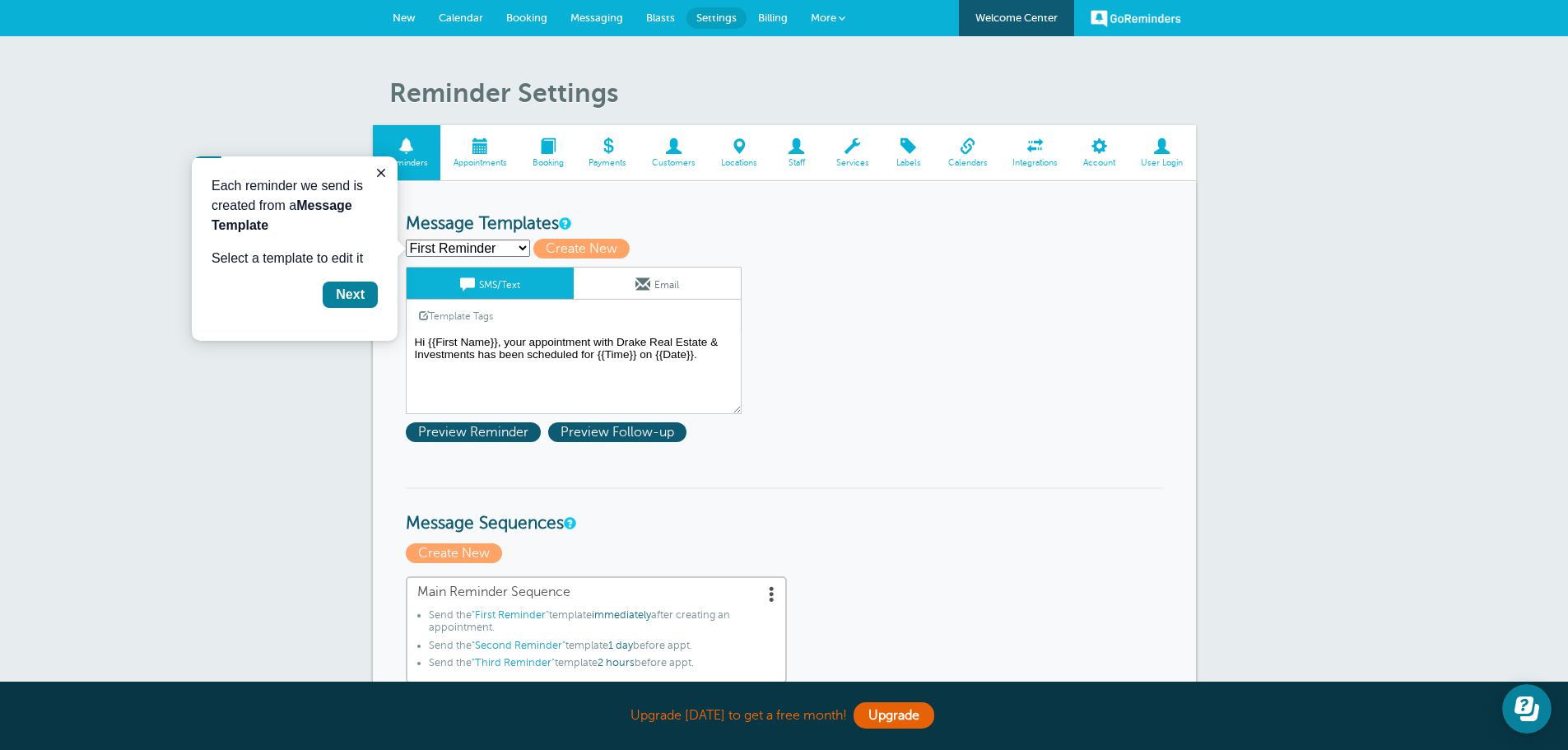
click at [987, 13] on link "Welcome Center" at bounding box center [1017, 18] width 116 height 36
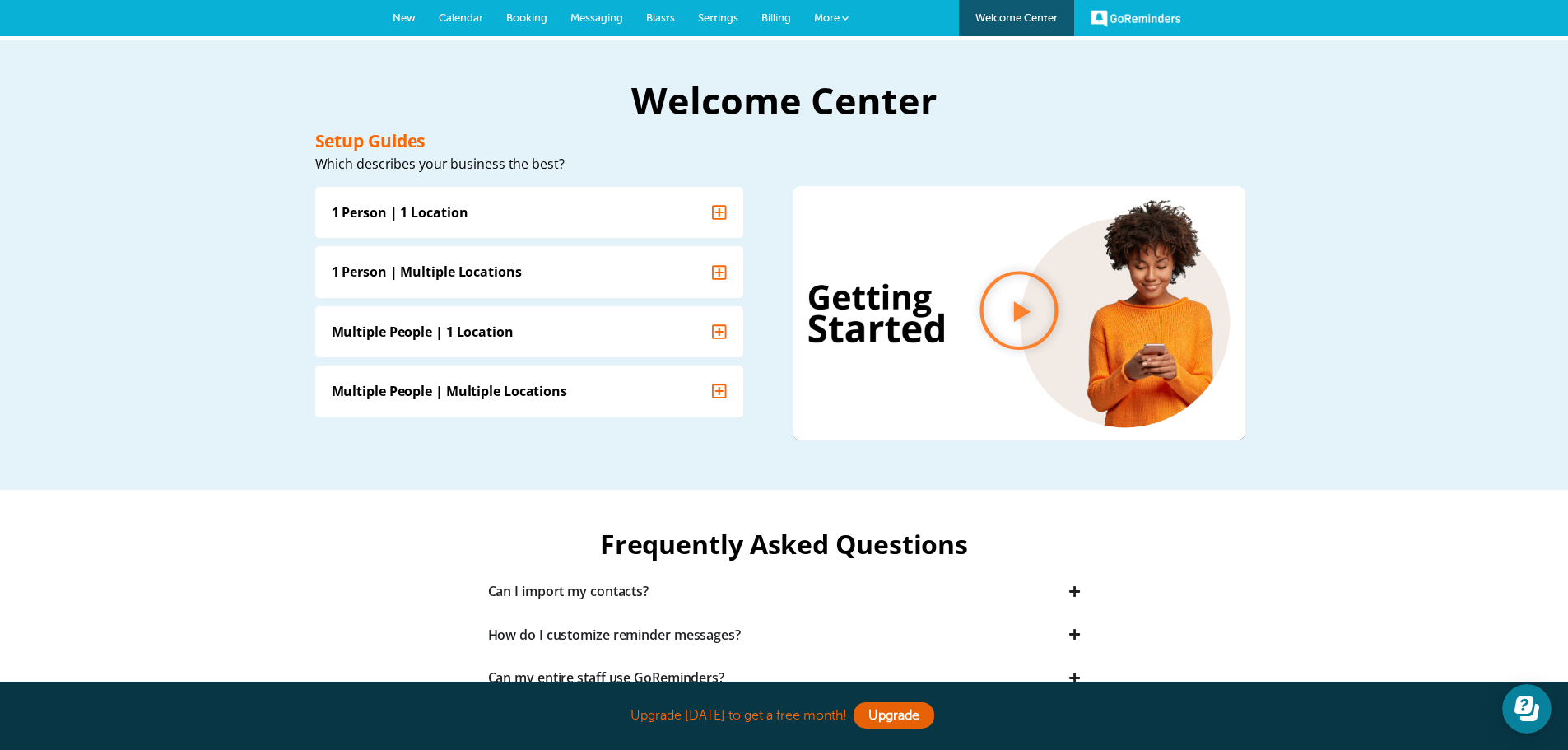
click at [479, 17] on span "Calendar" at bounding box center [460, 18] width 45 height 13
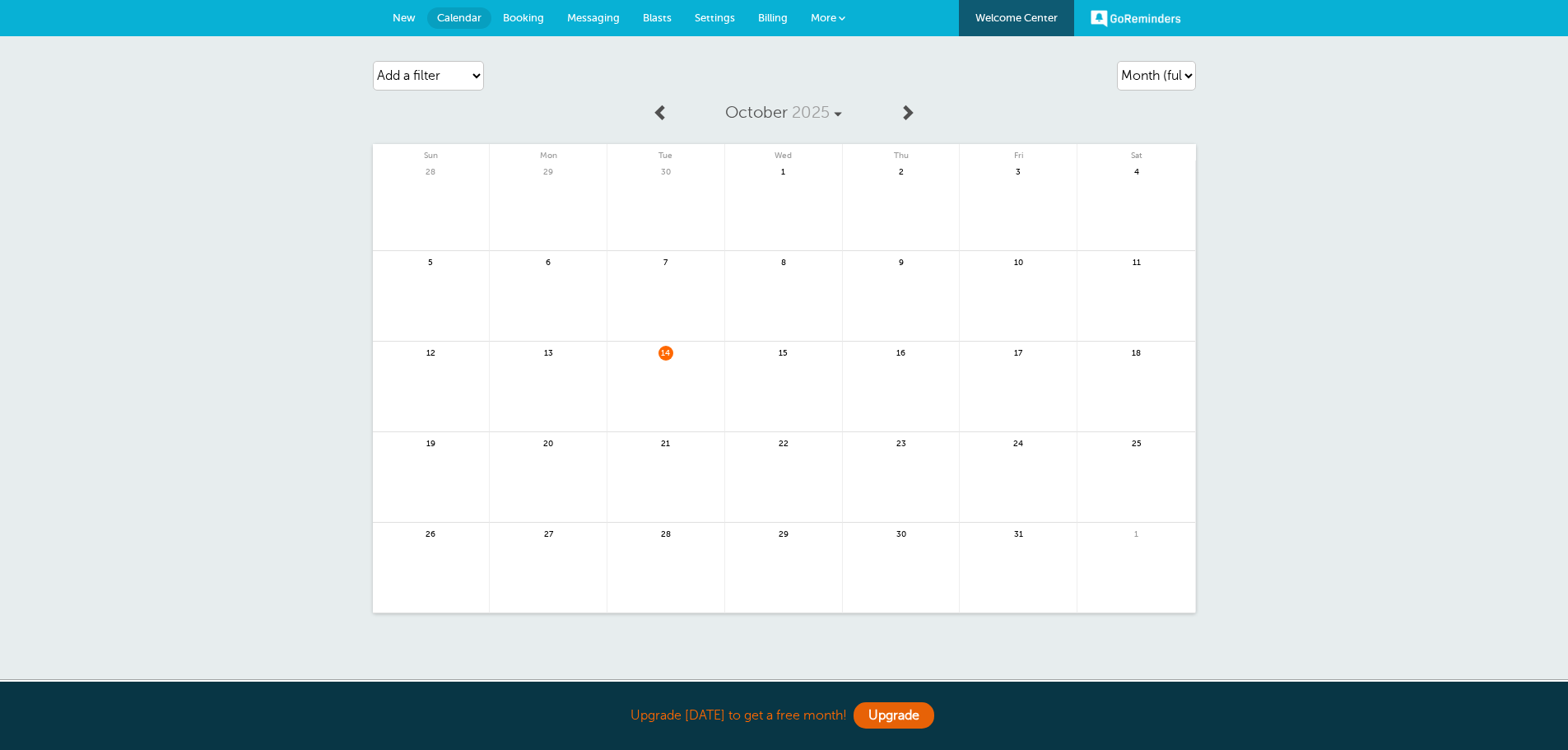
click at [517, 19] on span "Booking" at bounding box center [523, 18] width 41 height 13
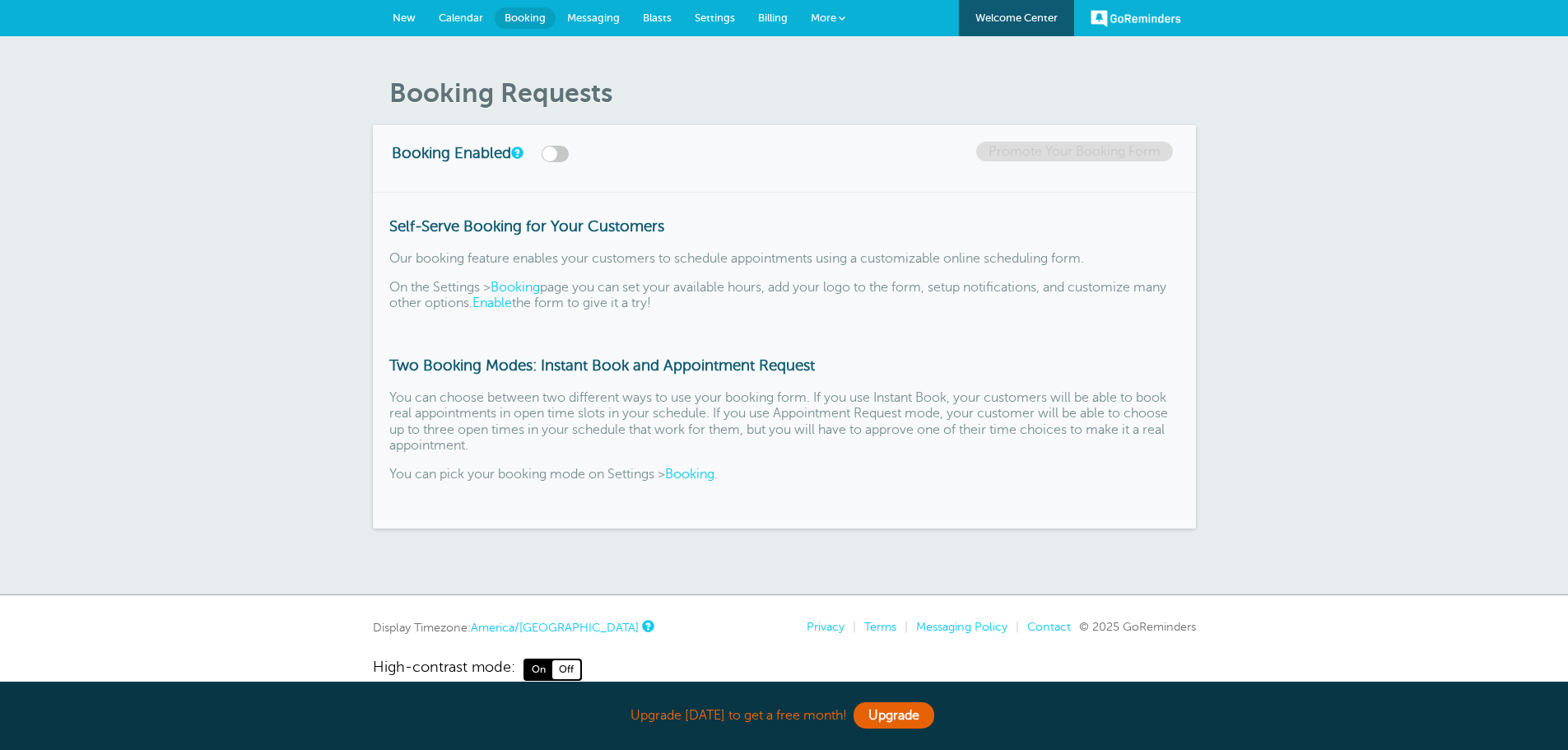
click at [628, 10] on link "Messaging" at bounding box center [593, 18] width 76 height 36
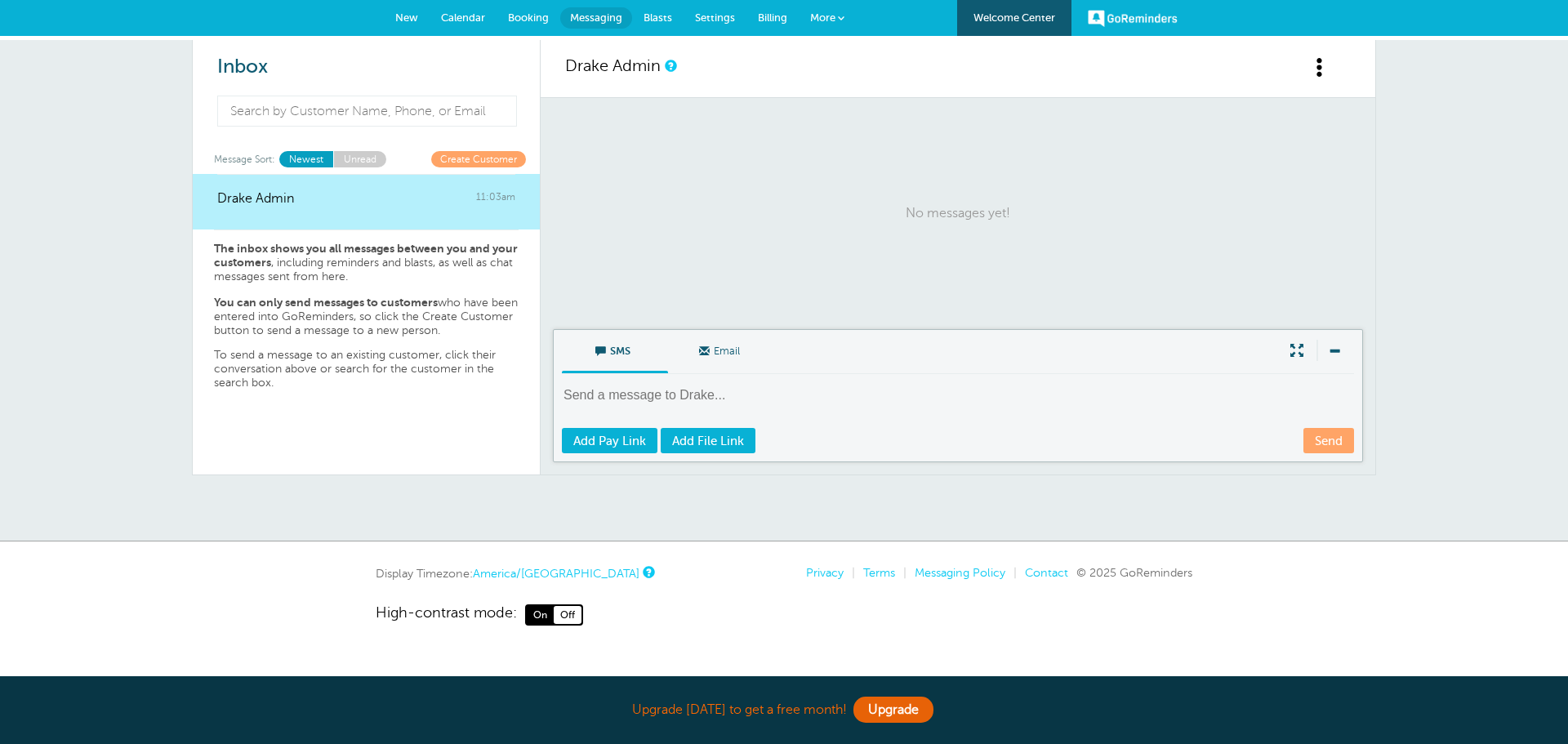
click at [652, 23] on link "Blasts" at bounding box center [657, 18] width 51 height 36
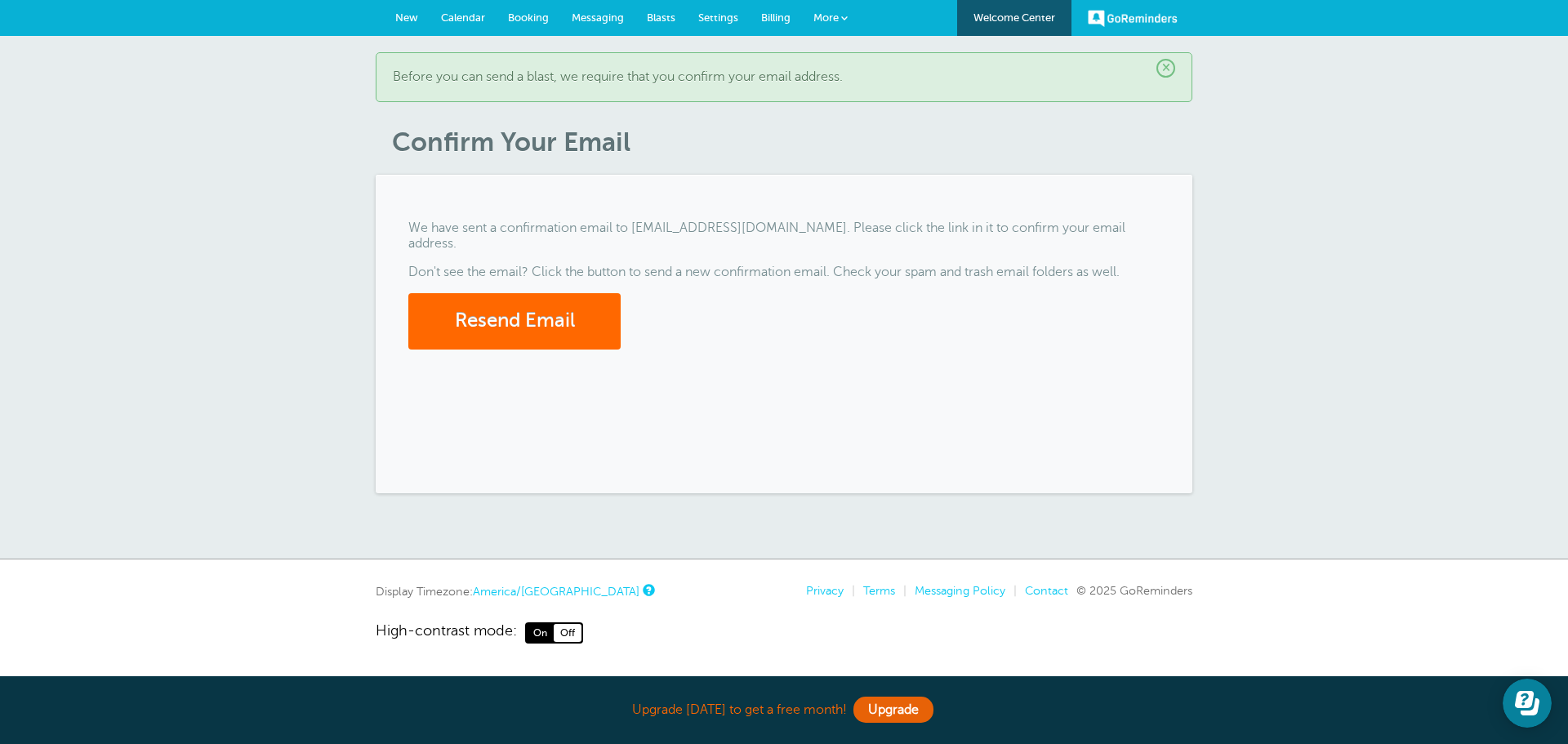
drag, startPoint x: 538, startPoint y: 464, endPoint x: 522, endPoint y: 464, distance: 16.0
click at [537, 464] on div "We have sent a confirmation email to operations@draketexas.com. Please click th…" at bounding box center [784, 334] width 817 height 319
click at [152, 254] on div "× Before you can send a blast, we require that you confirm your email address. …" at bounding box center [784, 298] width 1568 height 524
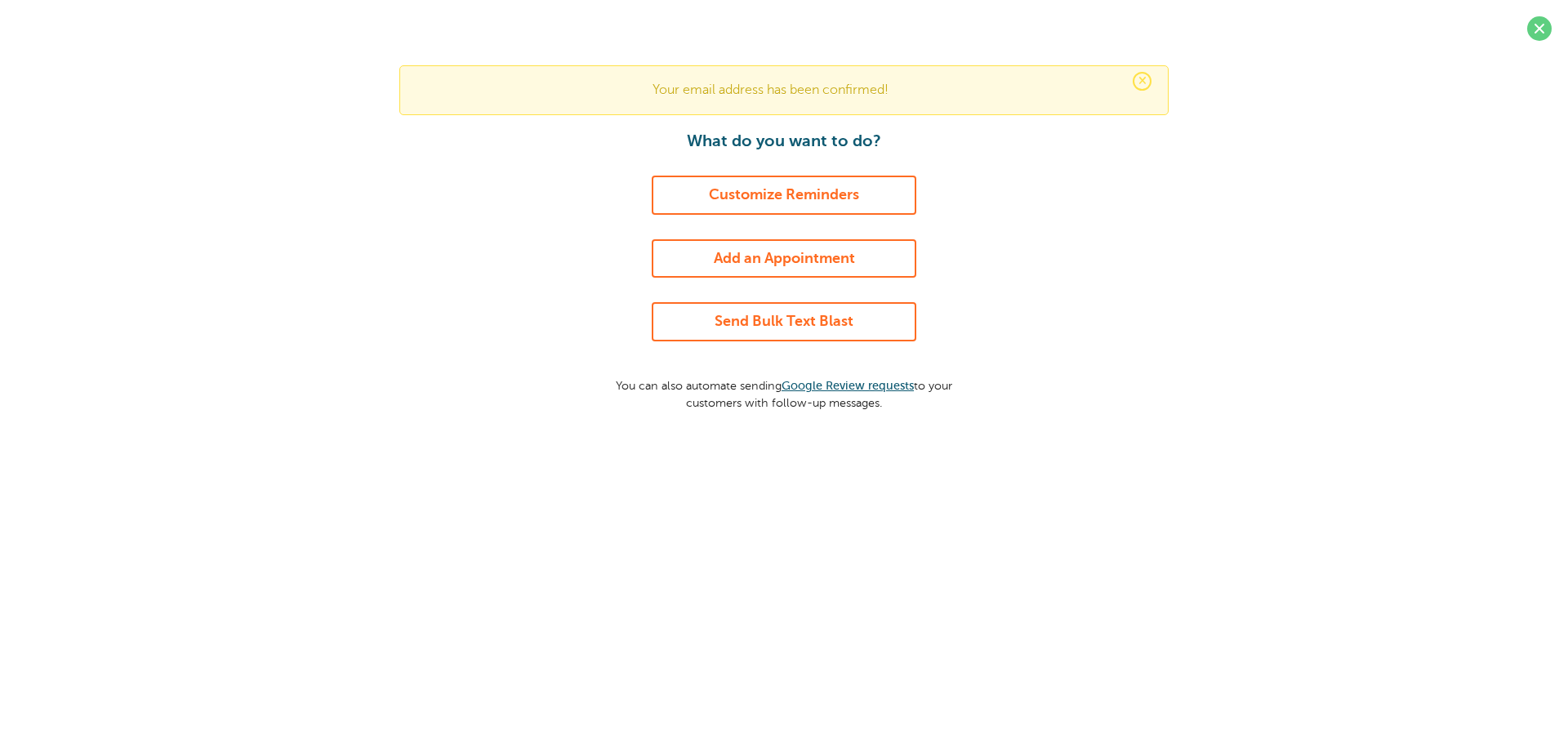
click at [691, 191] on link "Customize Reminders" at bounding box center [784, 194] width 264 height 39
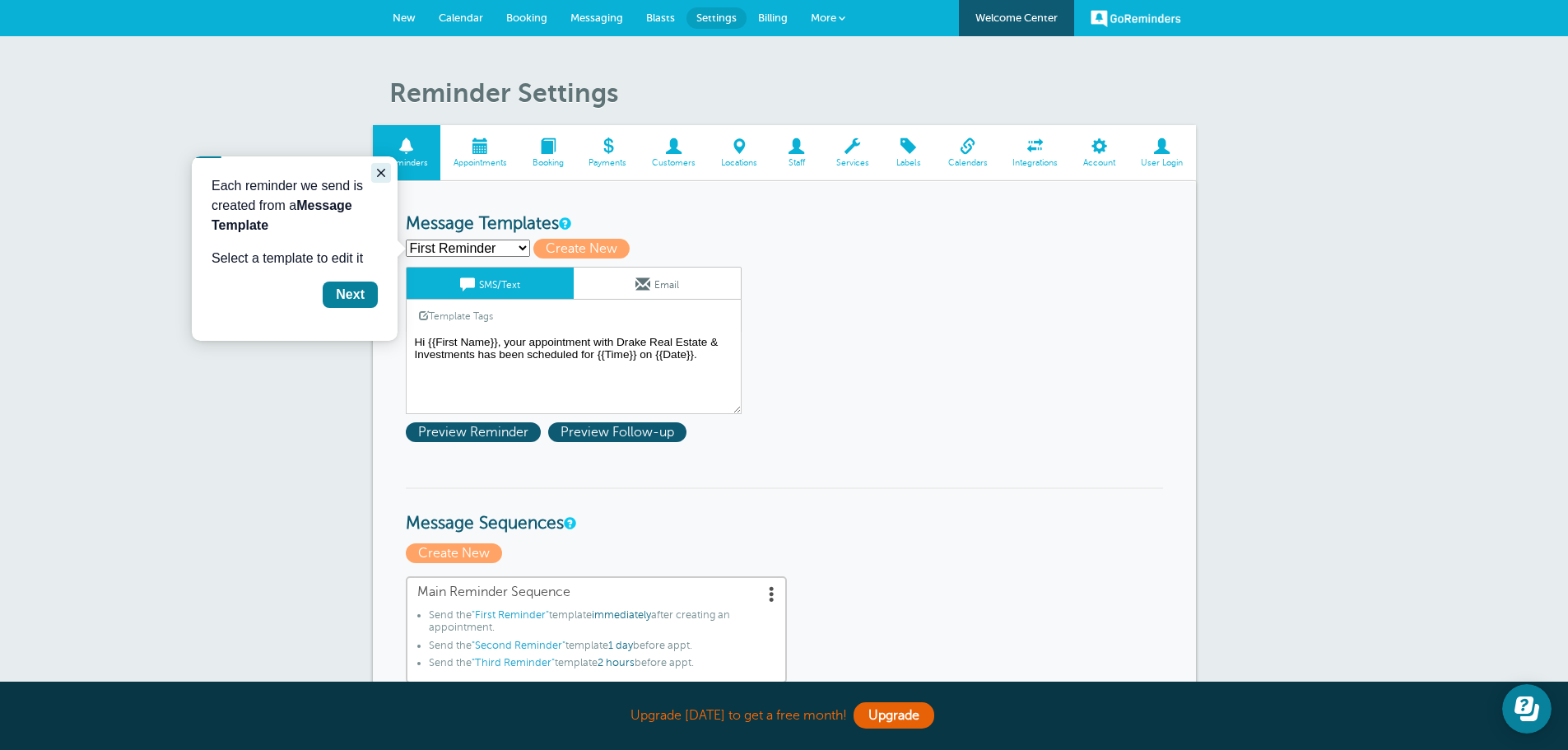
click at [374, 177] on button "Close guide" at bounding box center [381, 173] width 20 height 20
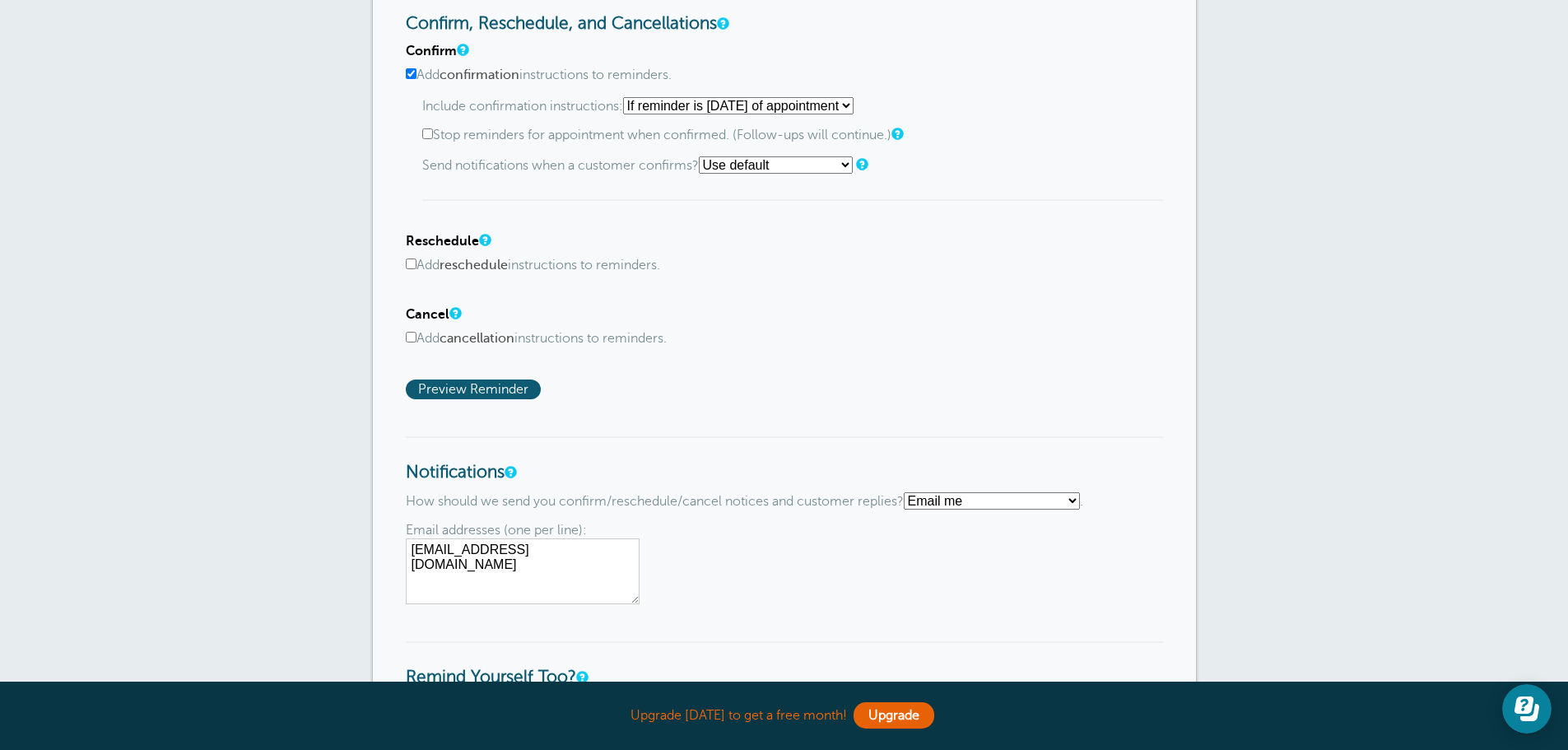
scroll to position [850, 0]
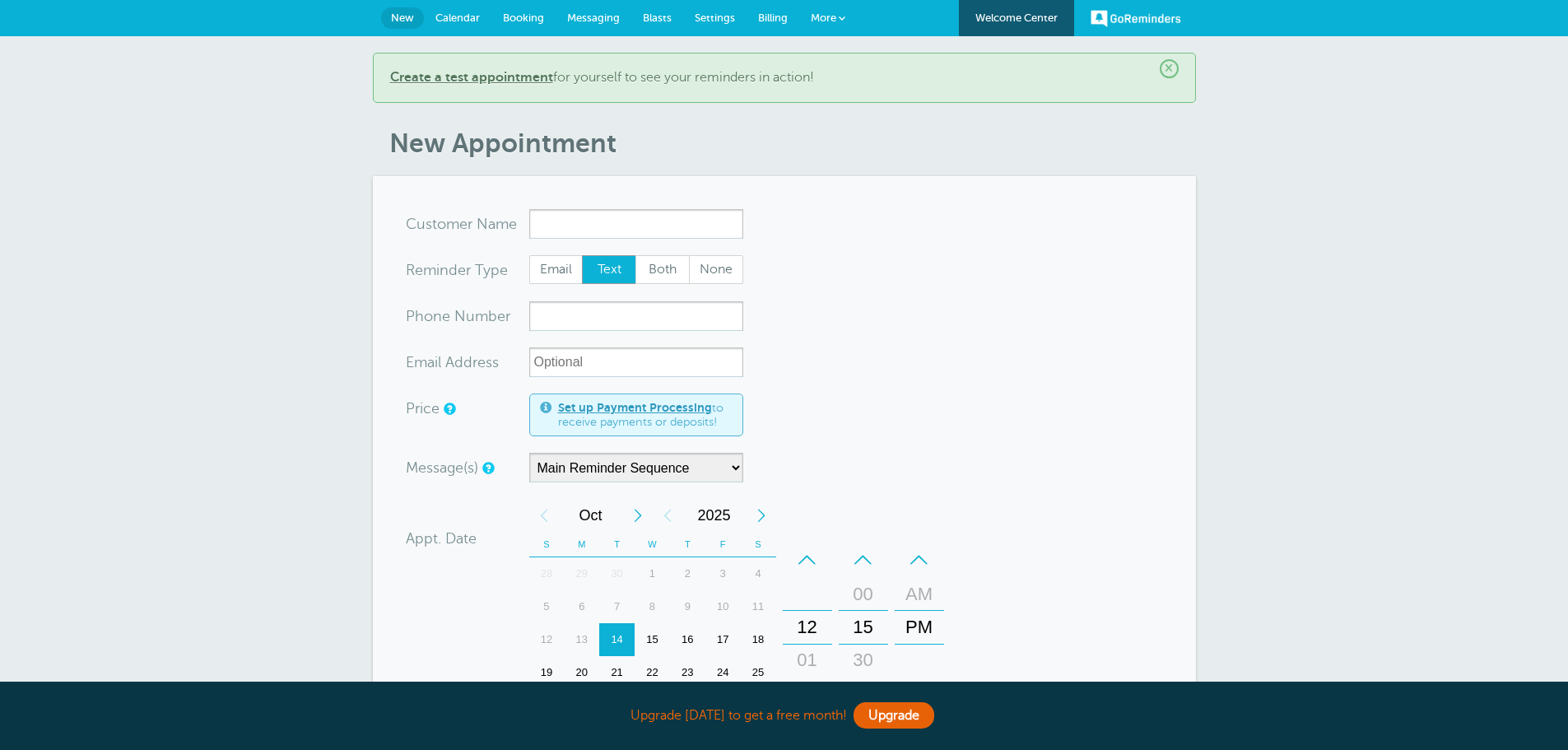
click at [465, 22] on span "Calendar" at bounding box center [458, 18] width 45 height 13
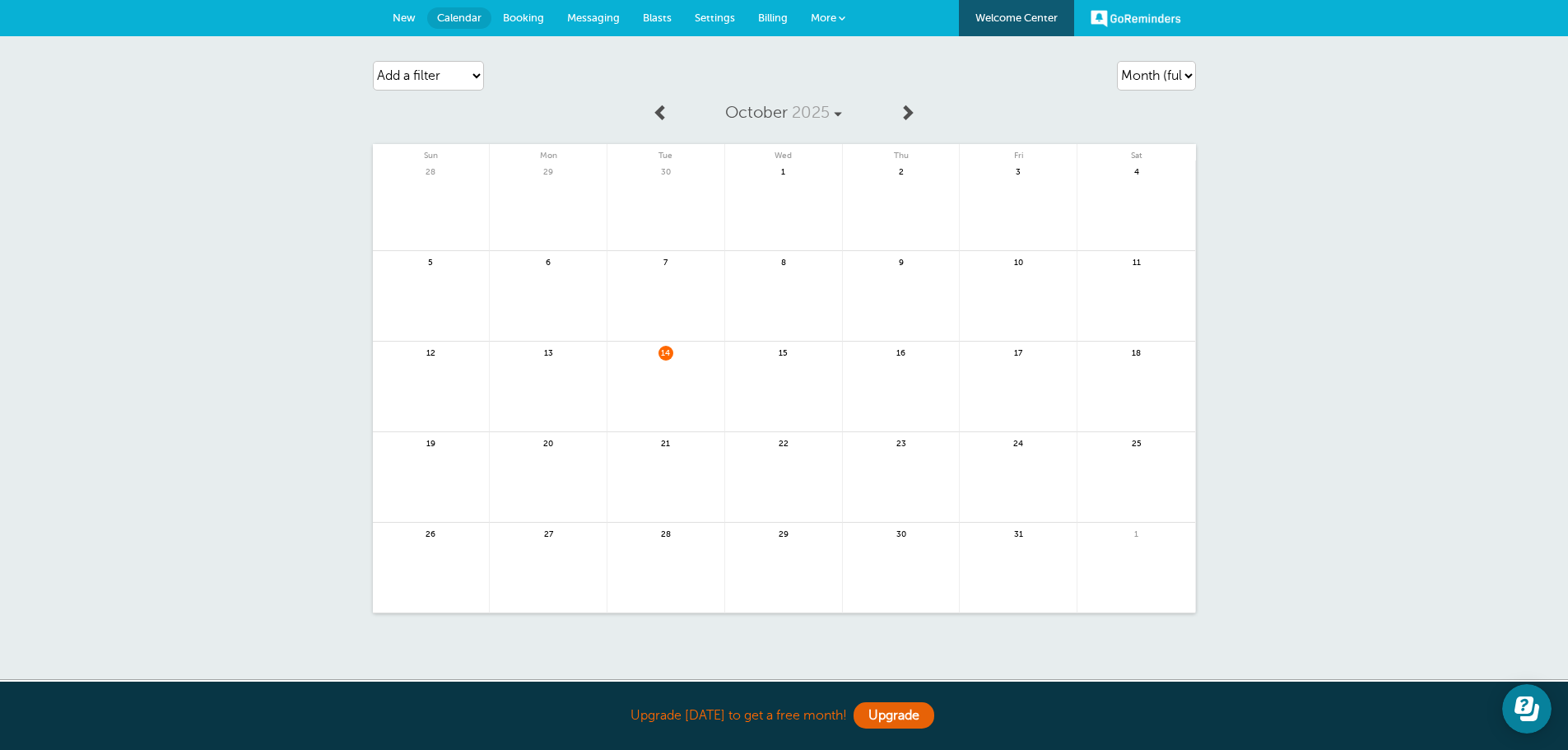
click at [513, 13] on span "Booking" at bounding box center [523, 18] width 41 height 13
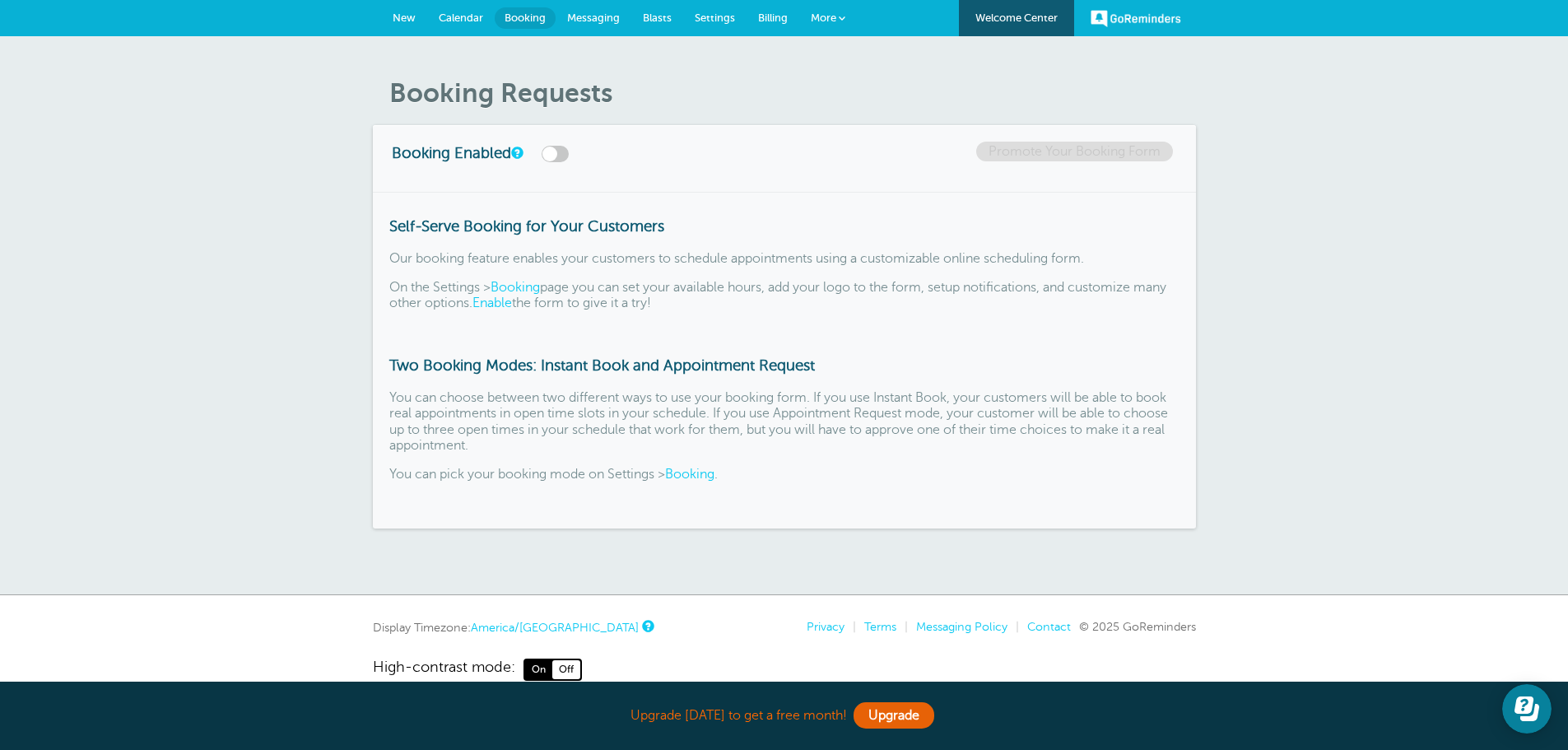
click at [754, 17] on link "Billing" at bounding box center [773, 18] width 53 height 36
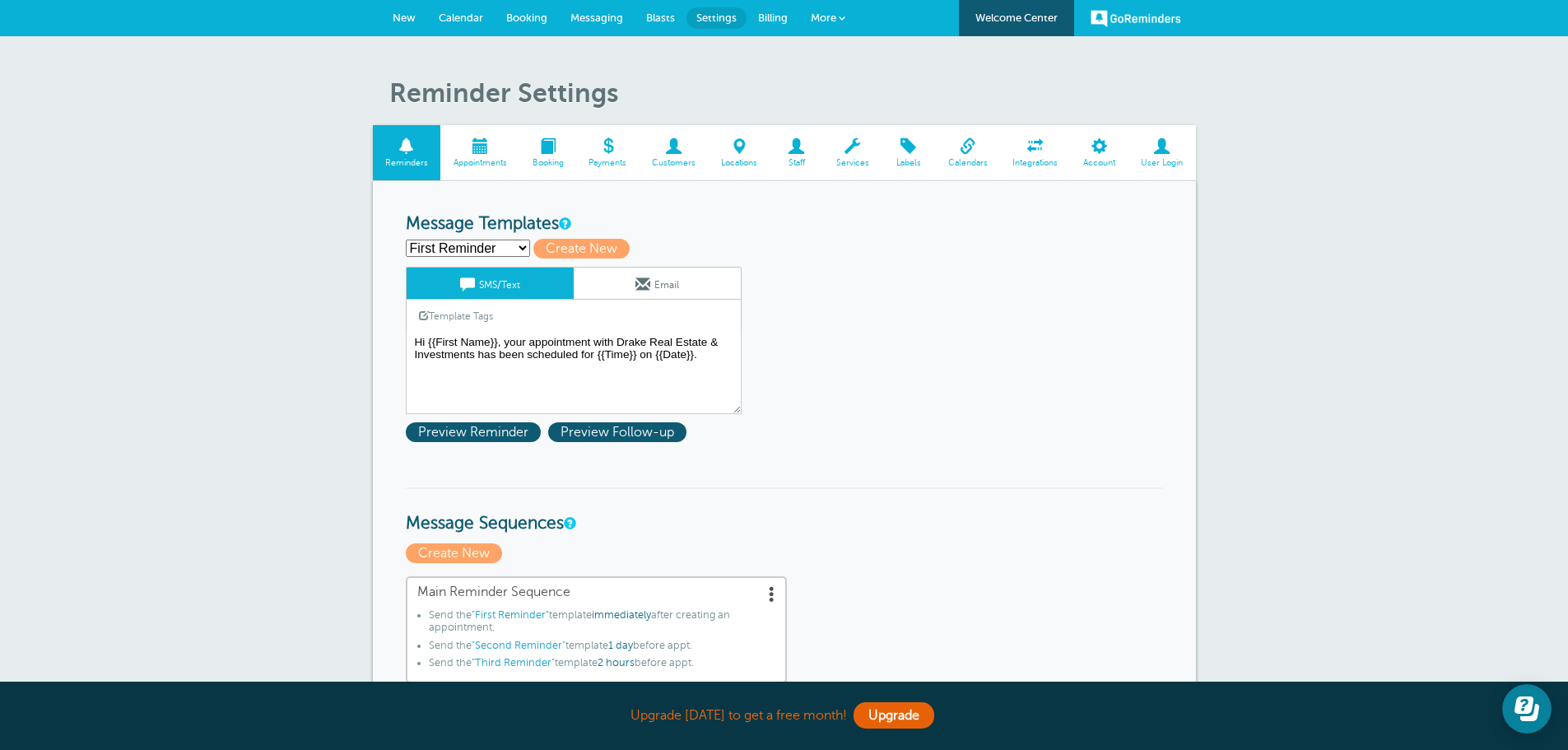
click at [945, 157] on link "Calendars" at bounding box center [967, 152] width 65 height 56
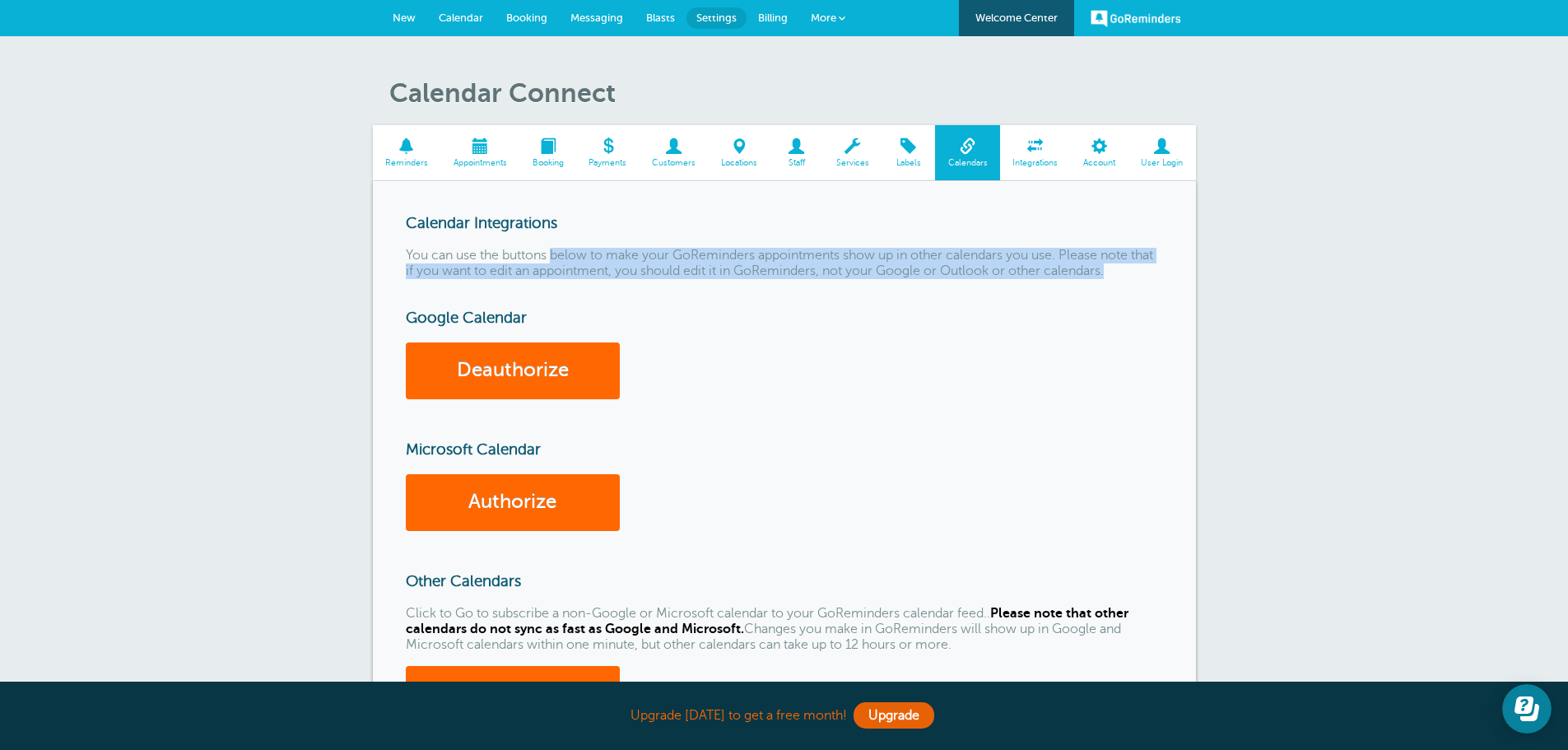
drag, startPoint x: 592, startPoint y: 255, endPoint x: 1137, endPoint y: 280, distance: 545.6
click at [1137, 280] on div "Calendar Integrations You can use the buttons below to make your GoReminders ap…" at bounding box center [784, 657] width 824 height 953
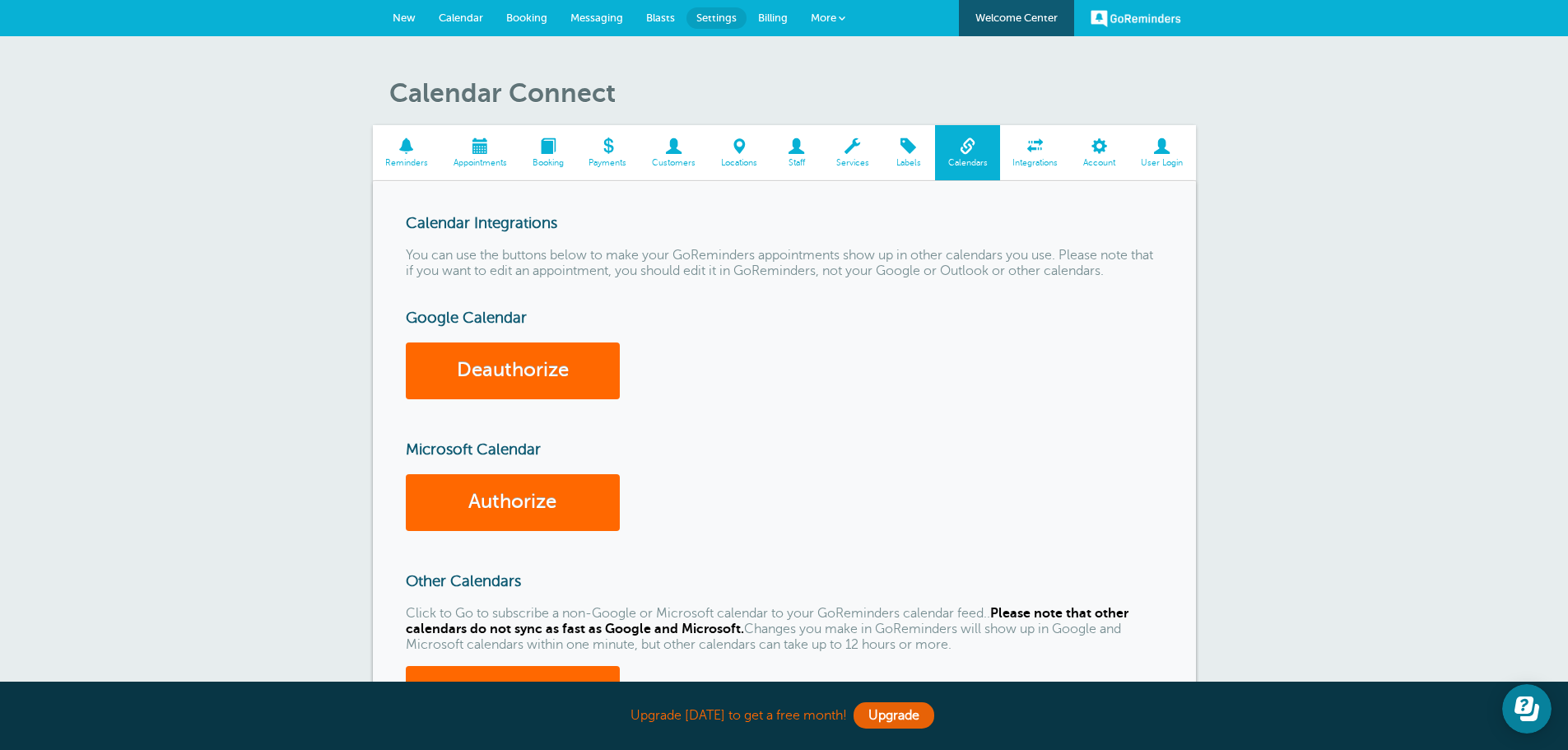
click at [876, 406] on div "Google Calendar Deauthorize Microsoft Calendar Authorize" at bounding box center [784, 420] width 757 height 222
click at [1024, 167] on span "Integrations" at bounding box center [1036, 163] width 55 height 10
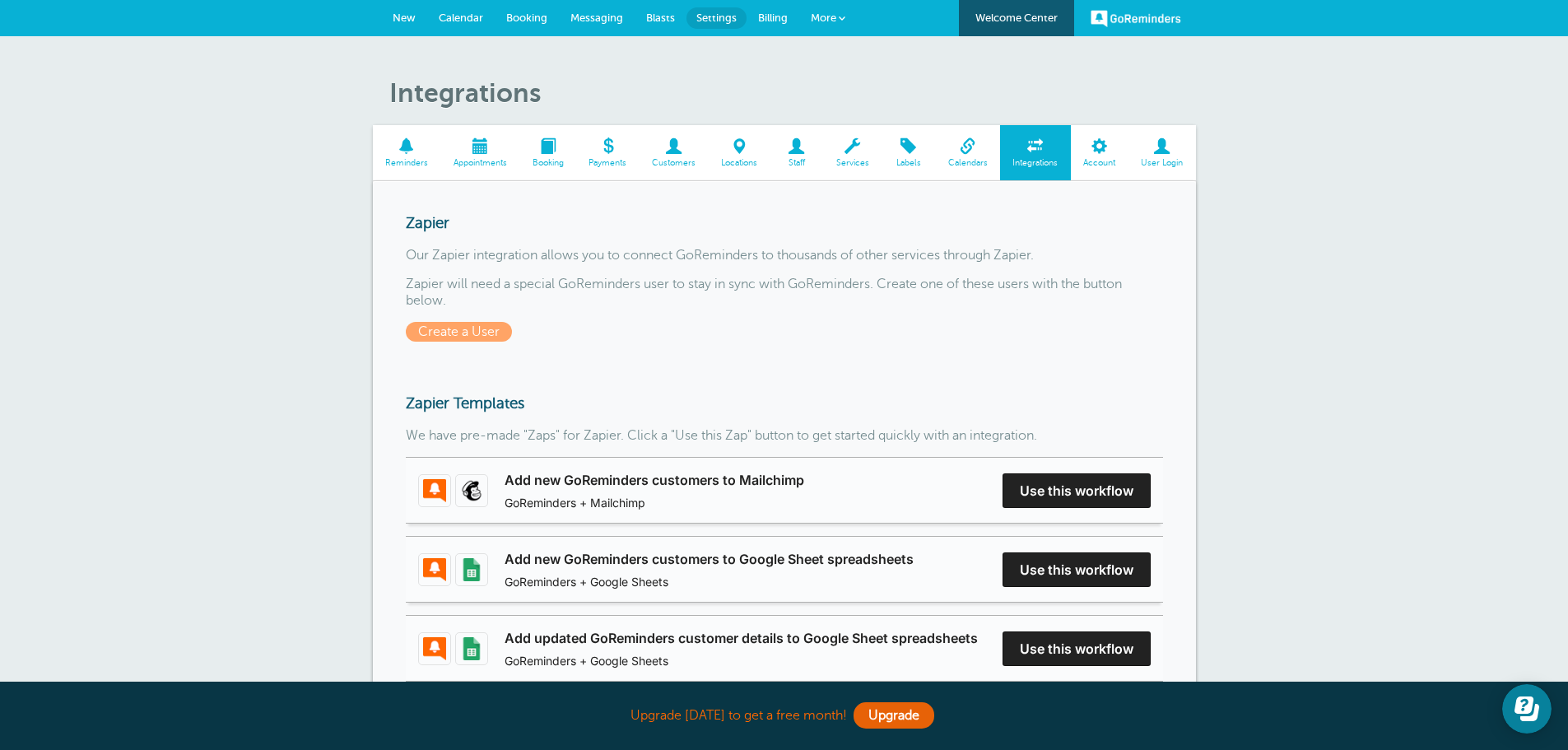
click at [197, 296] on div "Integrations Reminders Appointments Booking Payments Customers Locations Staff …" at bounding box center [784, 640] width 1568 height 1208
click at [336, 238] on div "Integrations Reminders Appointments Booking Payments Customers Locations Staff …" at bounding box center [784, 640] width 1568 height 1208
click at [203, 392] on div "Integrations Reminders Appointments Booking Payments Customers Locations Staff …" at bounding box center [784, 640] width 1568 height 1208
click at [486, 174] on link "Appointments" at bounding box center [480, 152] width 79 height 56
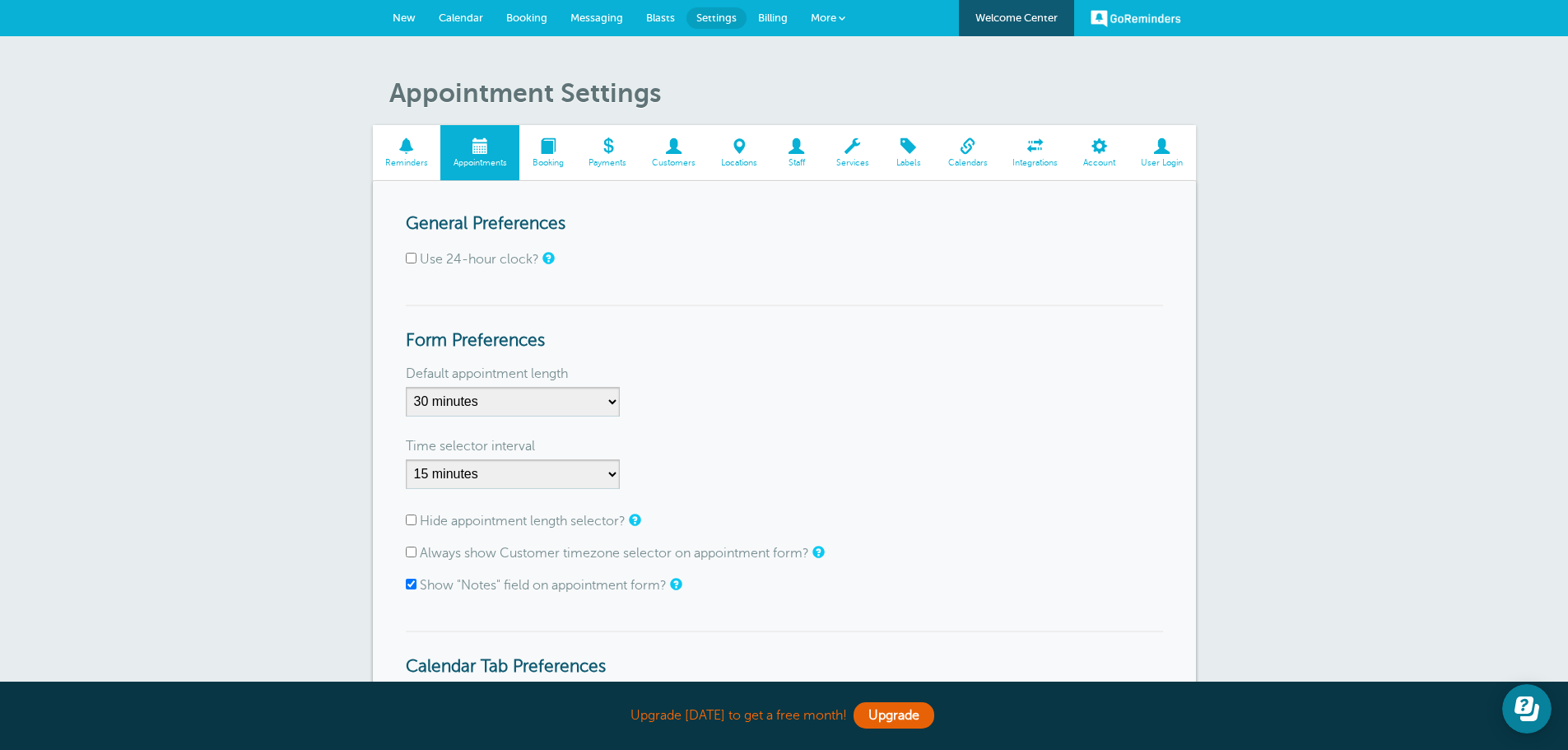
click at [258, 280] on div "Appointment Settings Reminders Appointments Booking Payments Customers Location…" at bounding box center [784, 517] width 1568 height 961
click at [1158, 25] on link "GoReminders" at bounding box center [1136, 18] width 90 height 36
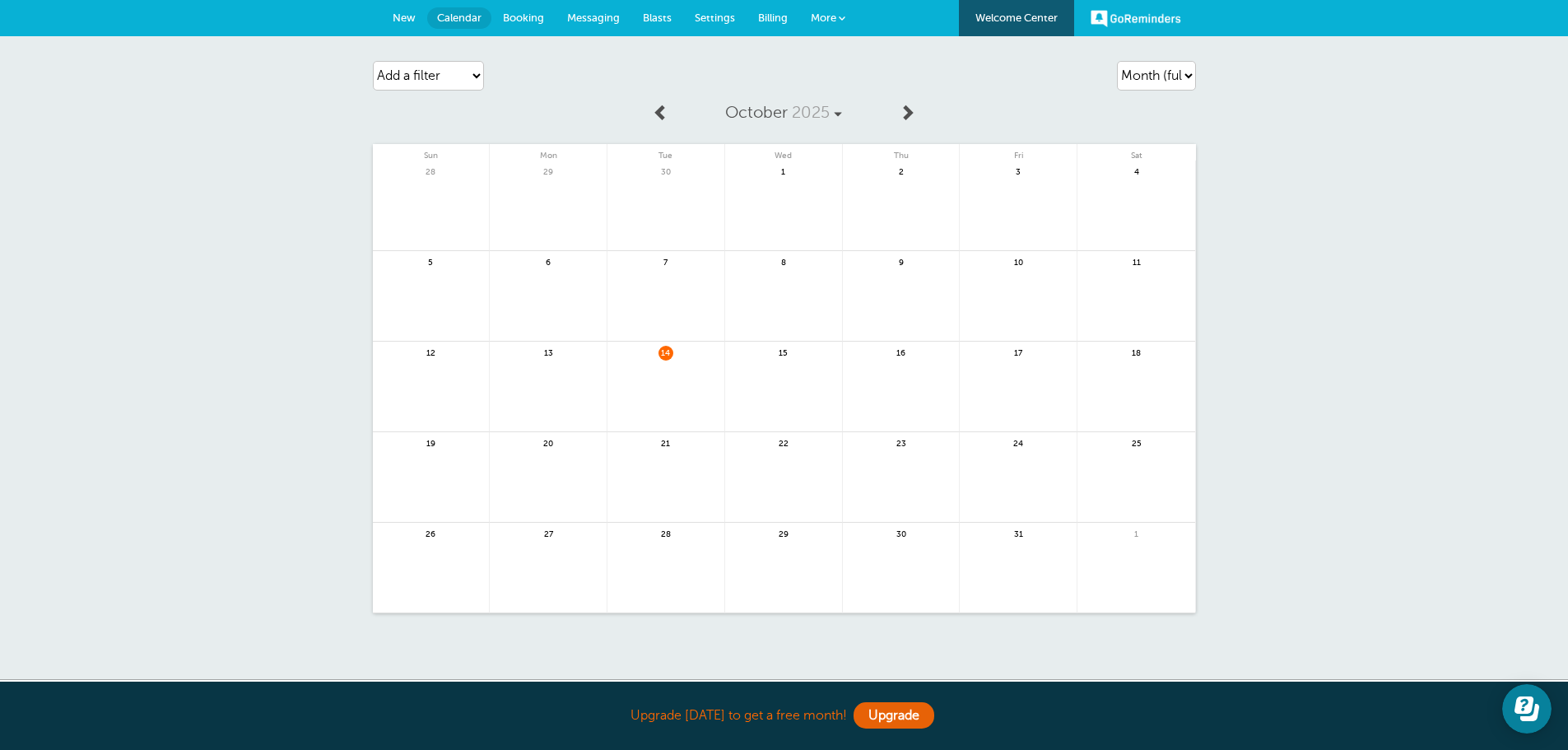
click at [1157, 9] on link "GoReminders" at bounding box center [1136, 18] width 90 height 36
click at [1024, 18] on link "Welcome Center" at bounding box center [1017, 18] width 116 height 36
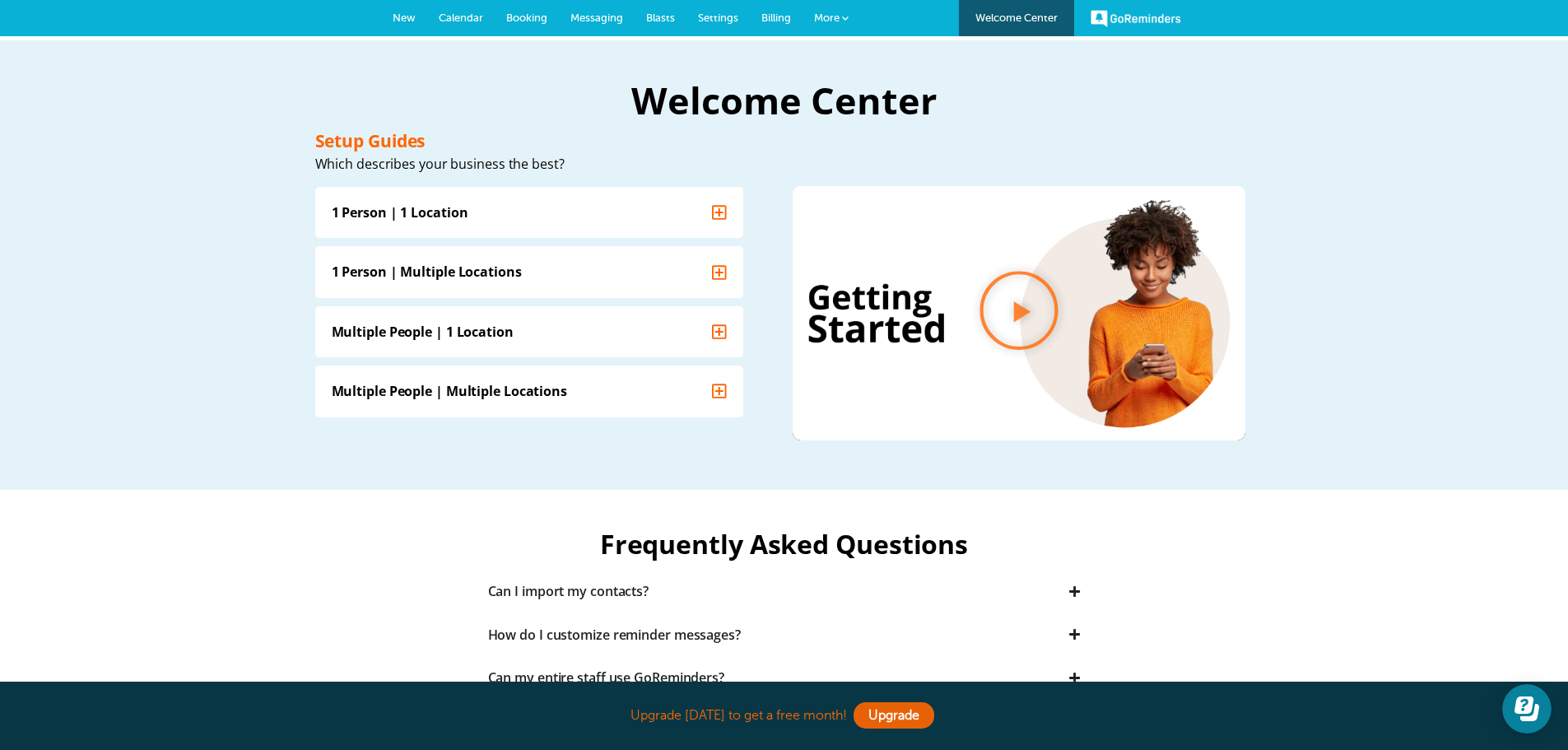
click at [834, 1] on link "More" at bounding box center [831, 18] width 57 height 37
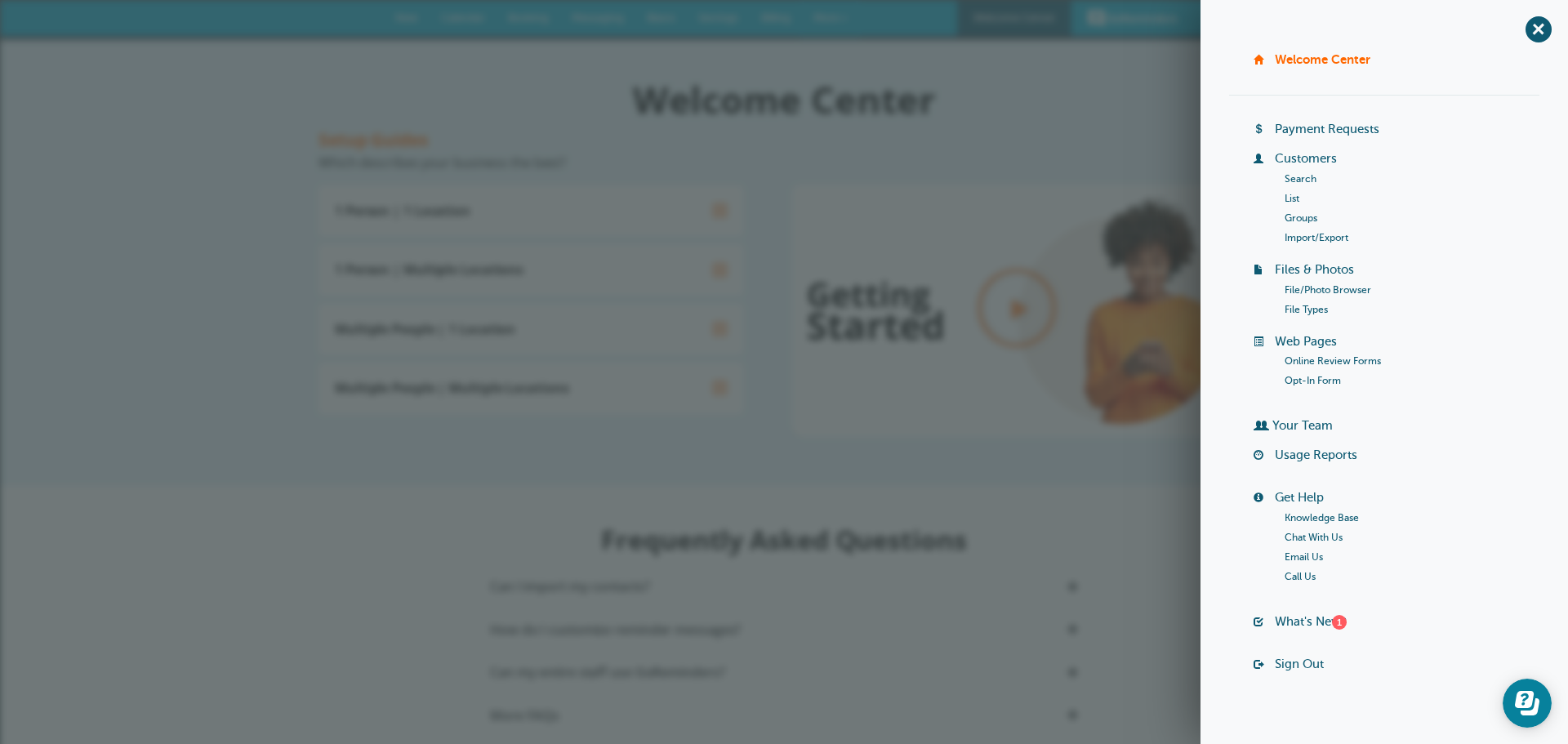
scroll to position [15, 0]
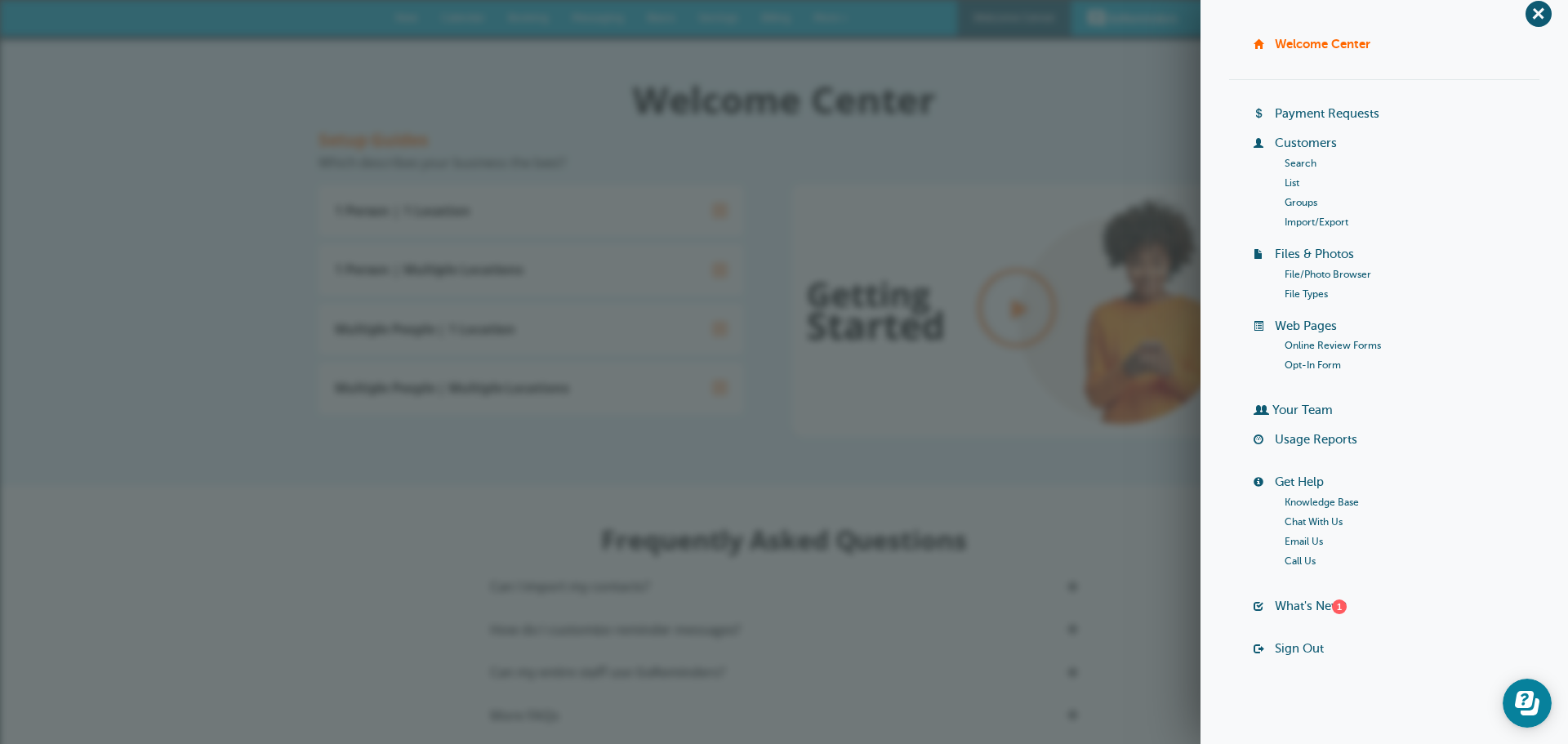
click at [1301, 648] on link "Sign Out" at bounding box center [1299, 648] width 49 height 13
